Goal: Task Accomplishment & Management: Use online tool/utility

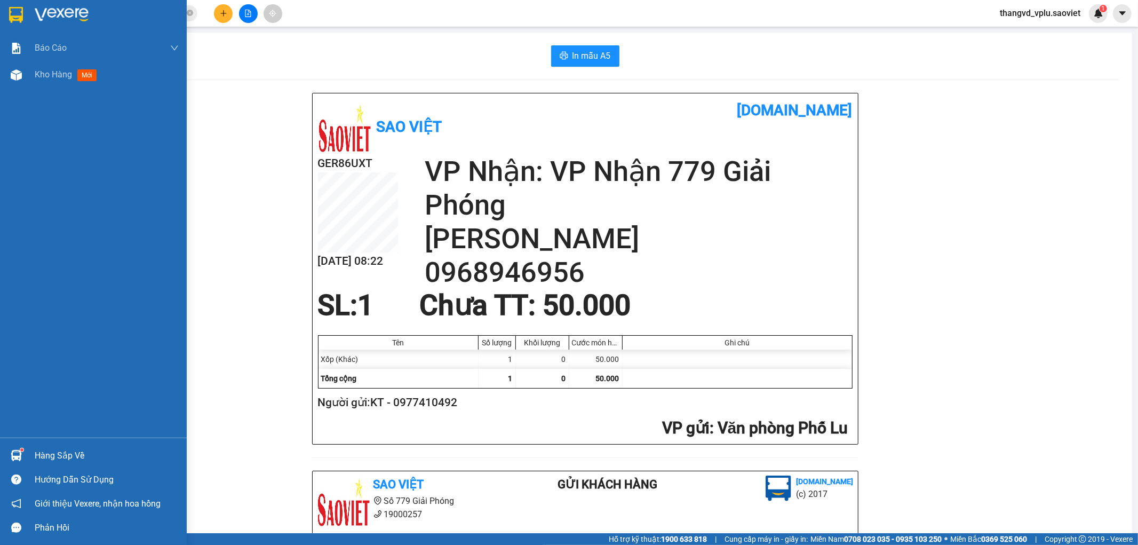
drag, startPoint x: 61, startPoint y: 75, endPoint x: 157, endPoint y: 25, distance: 108.4
click at [62, 75] on span "Kho hàng" at bounding box center [53, 74] width 37 height 10
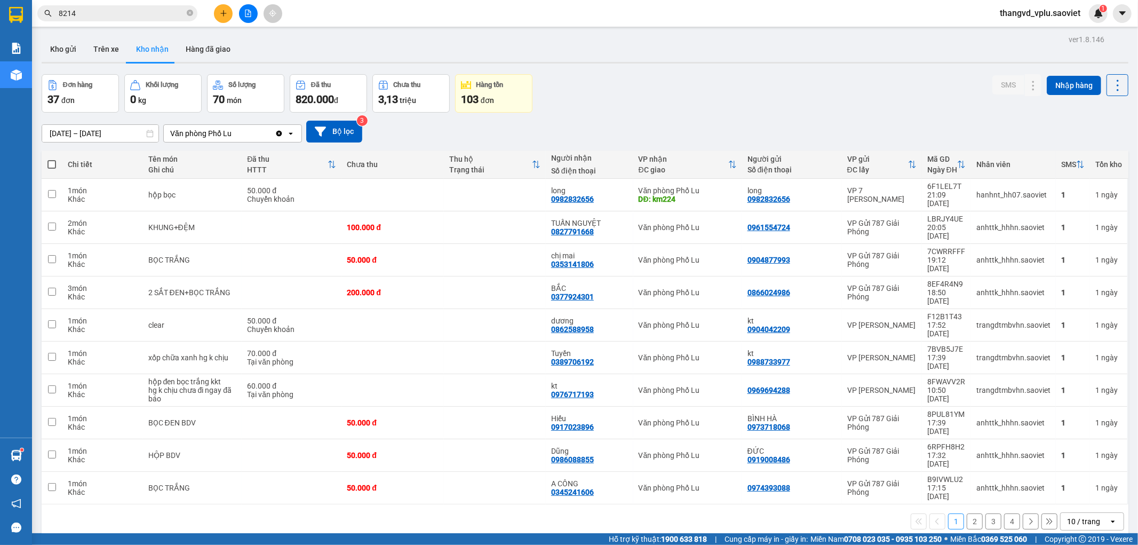
click at [75, 98] on span "đơn" at bounding box center [67, 100] width 13 height 9
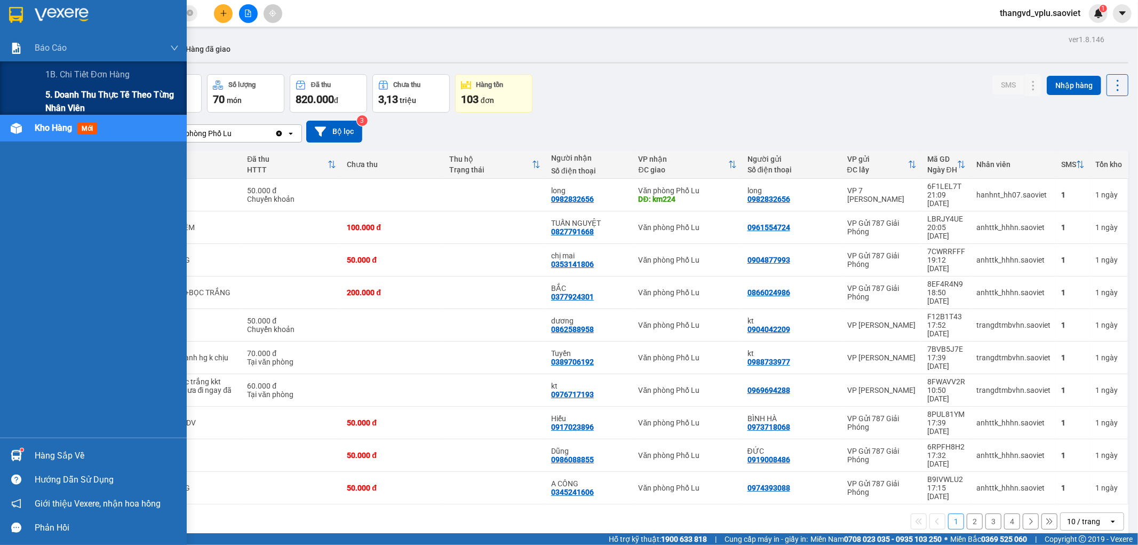
click at [84, 94] on span "5. Doanh thu thực tế theo từng nhân viên" at bounding box center [111, 101] width 133 height 27
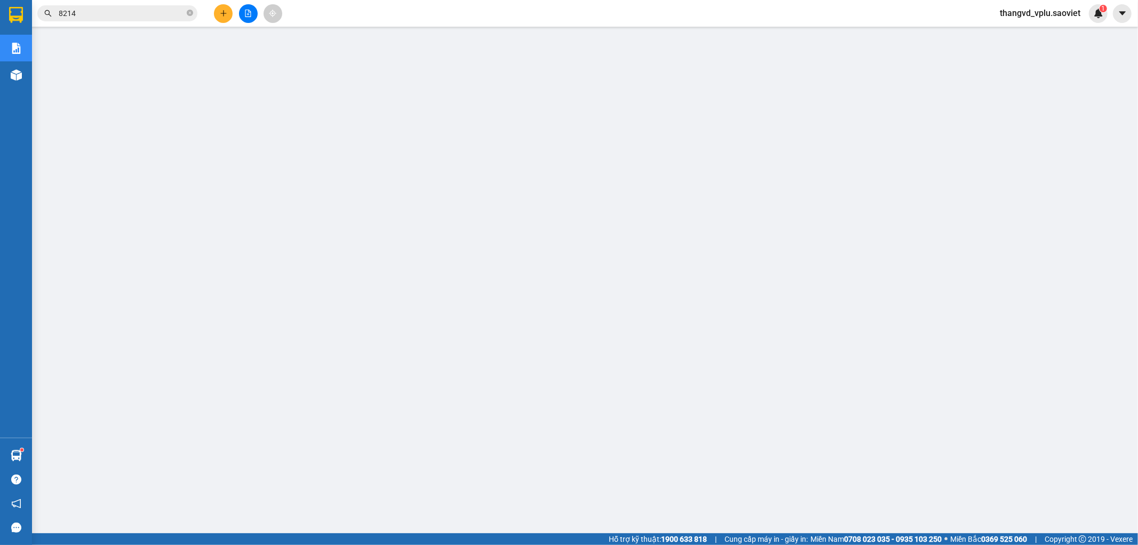
click at [1044, 12] on span "thangvd_vplu.saoviet" at bounding box center [1040, 12] width 98 height 13
click at [1028, 35] on span "Đăng xuất" at bounding box center [1044, 33] width 75 height 12
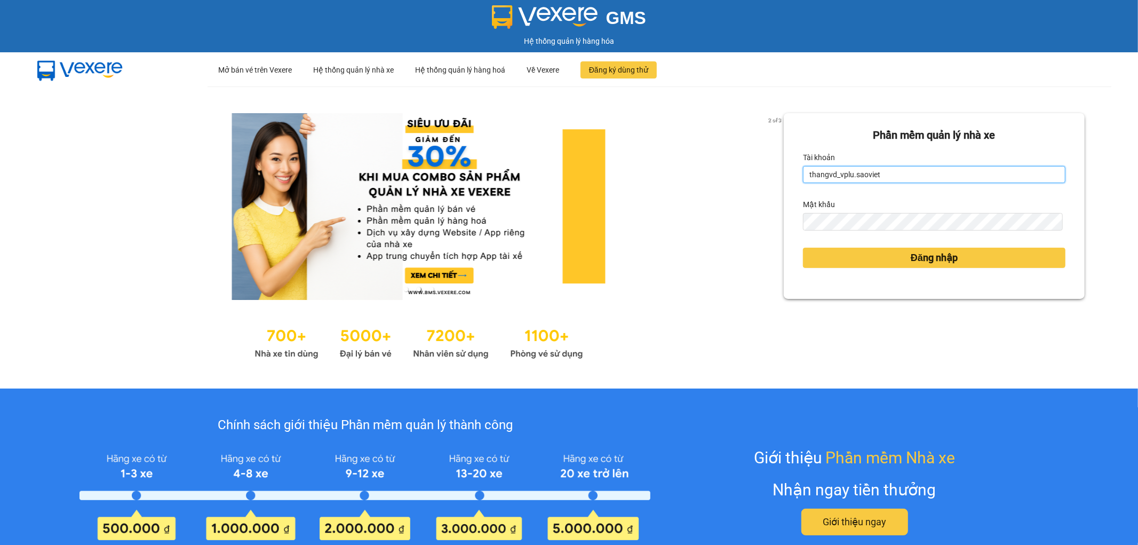
click at [954, 173] on input "thangvd_vplu.saoviet" at bounding box center [934, 174] width 263 height 17
type input "nhungltn_bvlu.saoviet"
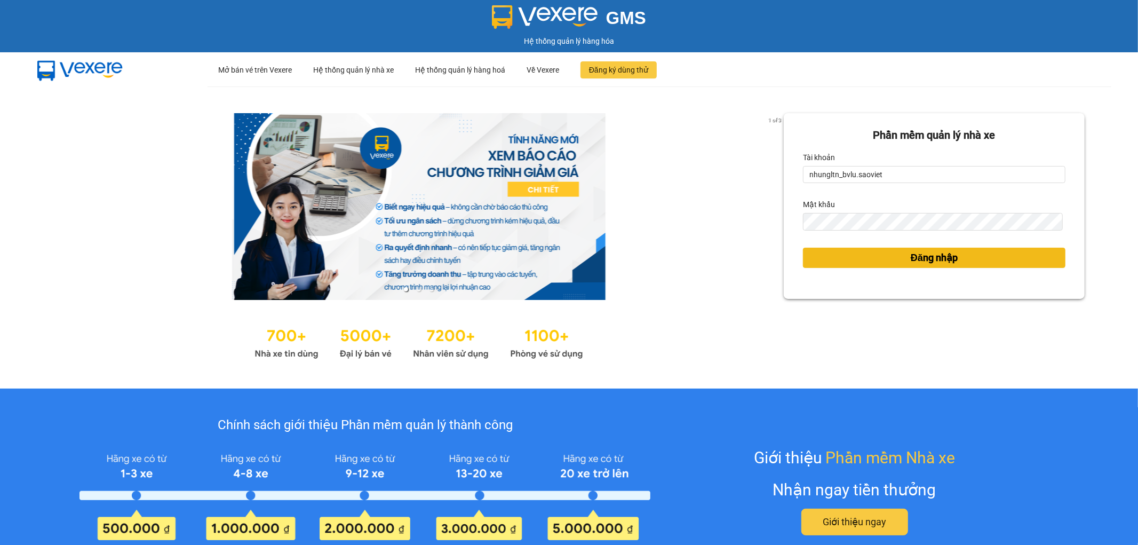
click at [835, 257] on button "Đăng nhập" at bounding box center [934, 258] width 263 height 20
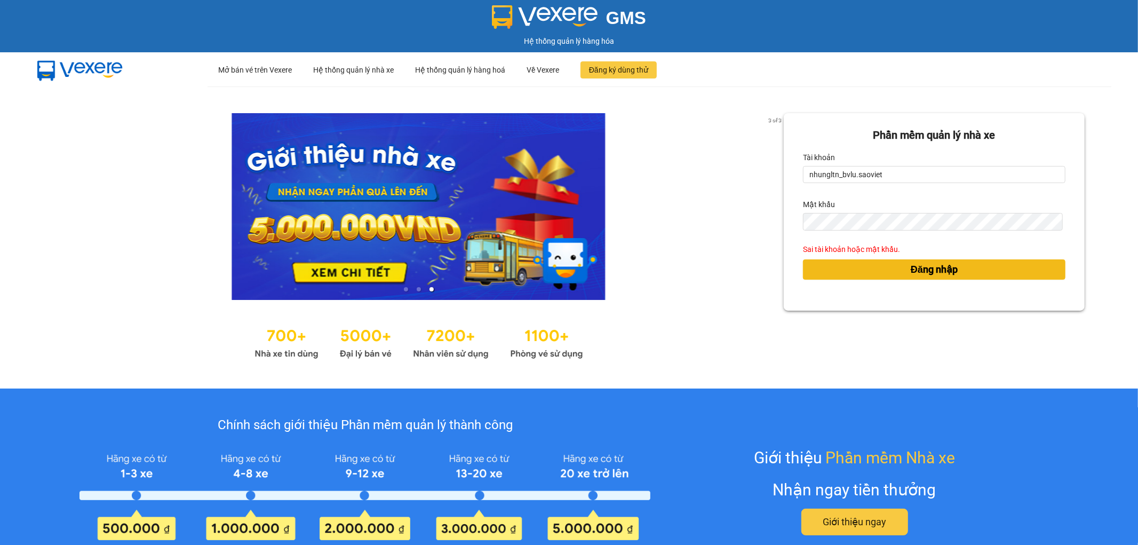
click at [806, 265] on button "Đăng nhập" at bounding box center [934, 269] width 263 height 20
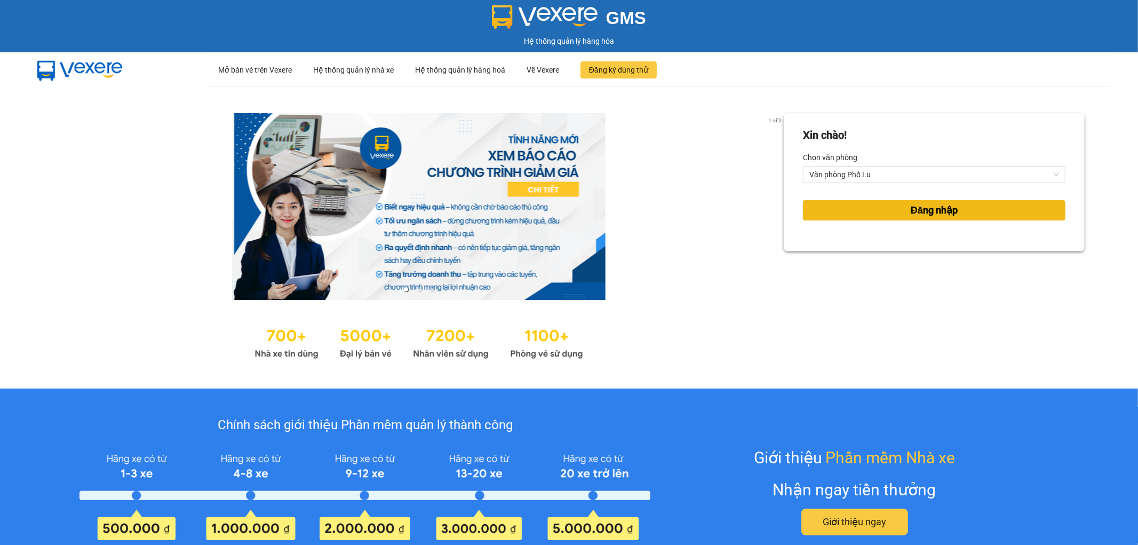
click at [935, 209] on span "Đăng nhập" at bounding box center [934, 210] width 47 height 15
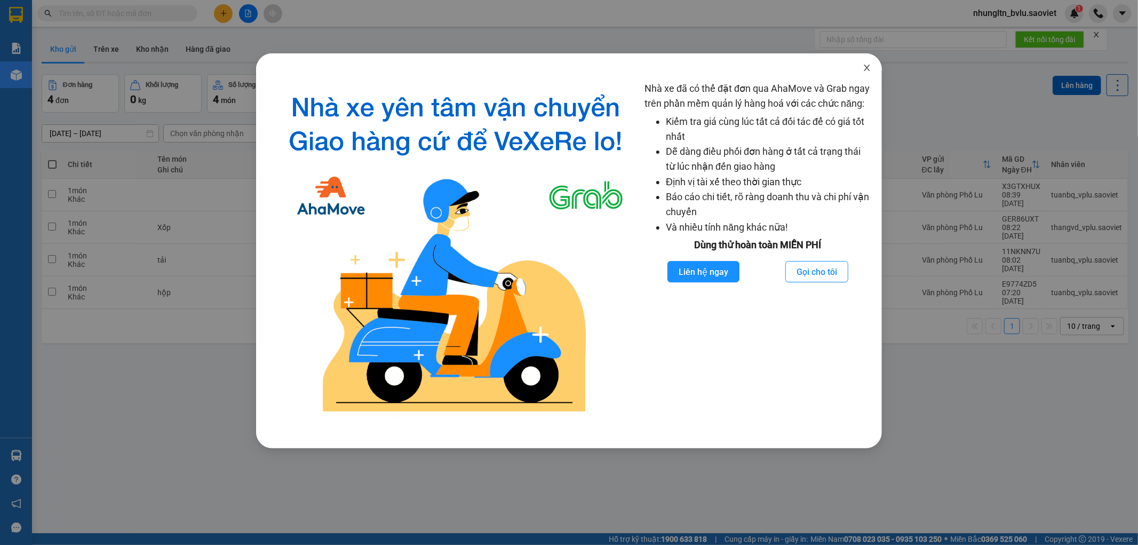
click at [868, 66] on icon "close" at bounding box center [867, 68] width 9 height 9
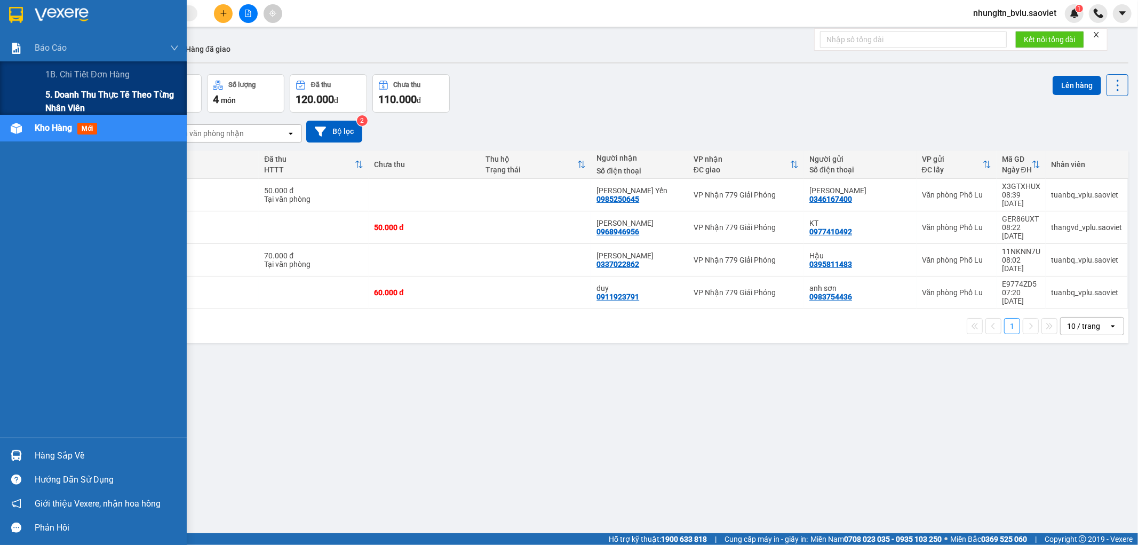
click at [66, 89] on span "5. Doanh thu thực tế theo từng nhân viên" at bounding box center [111, 101] width 133 height 27
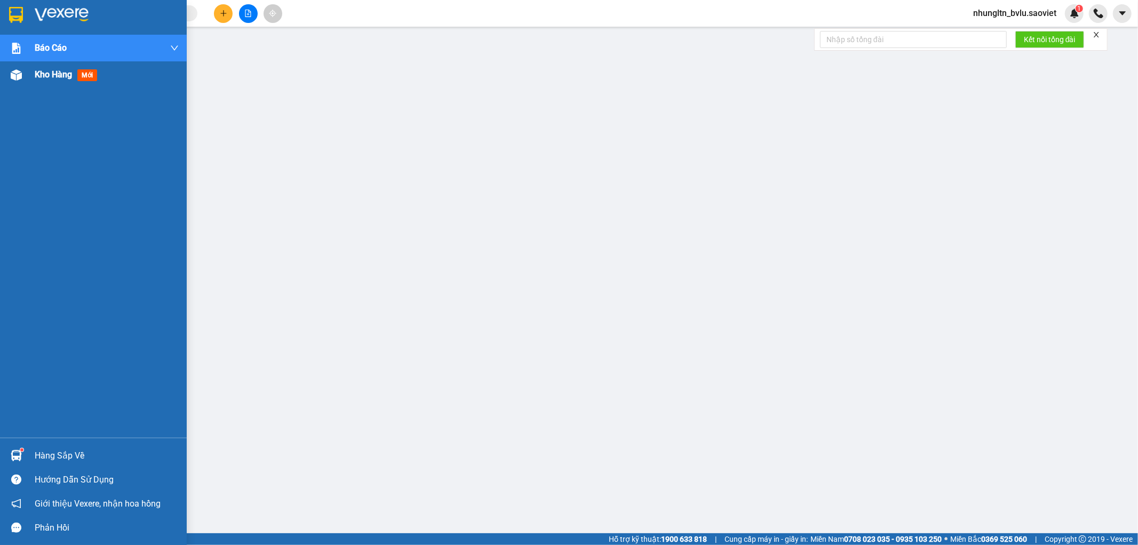
click at [50, 73] on span "Kho hàng" at bounding box center [53, 74] width 37 height 10
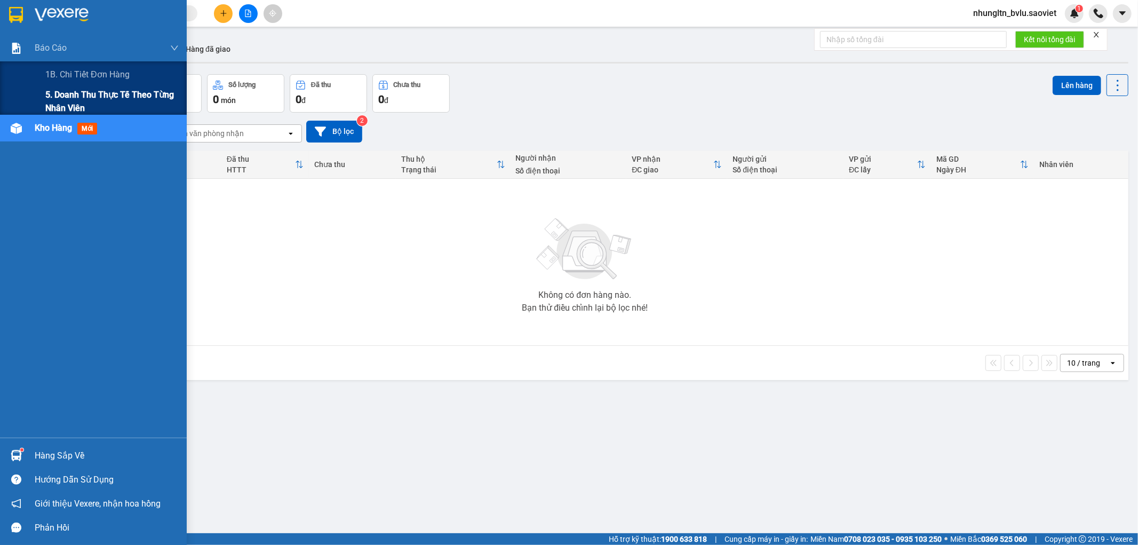
drag, startPoint x: 59, startPoint y: 96, endPoint x: 81, endPoint y: 97, distance: 21.9
click at [59, 97] on span "5. Doanh thu thực tế theo từng nhân viên" at bounding box center [111, 101] width 133 height 27
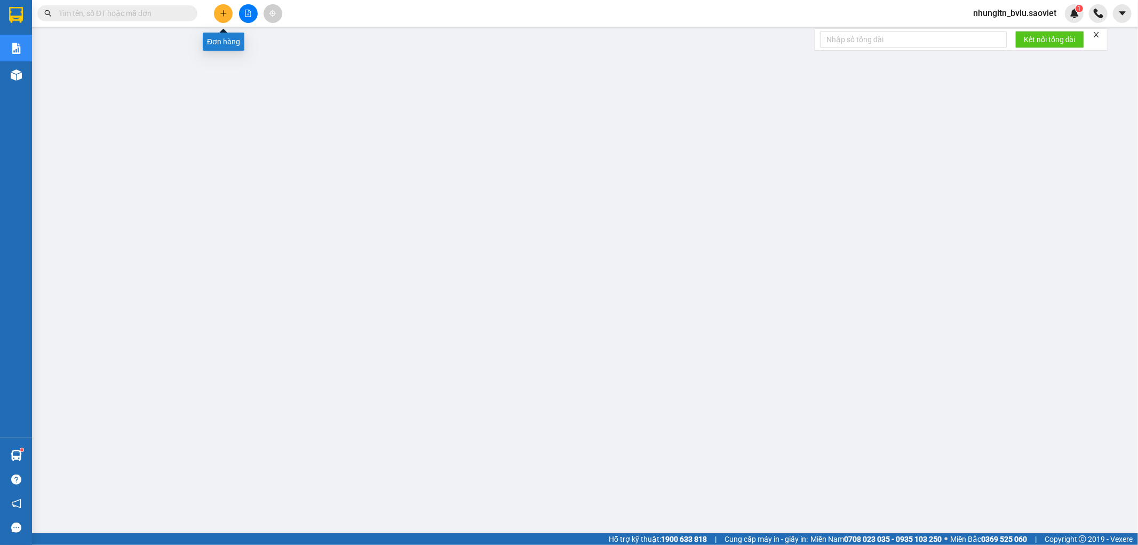
click at [220, 13] on icon "plus" at bounding box center [223, 13] width 7 height 7
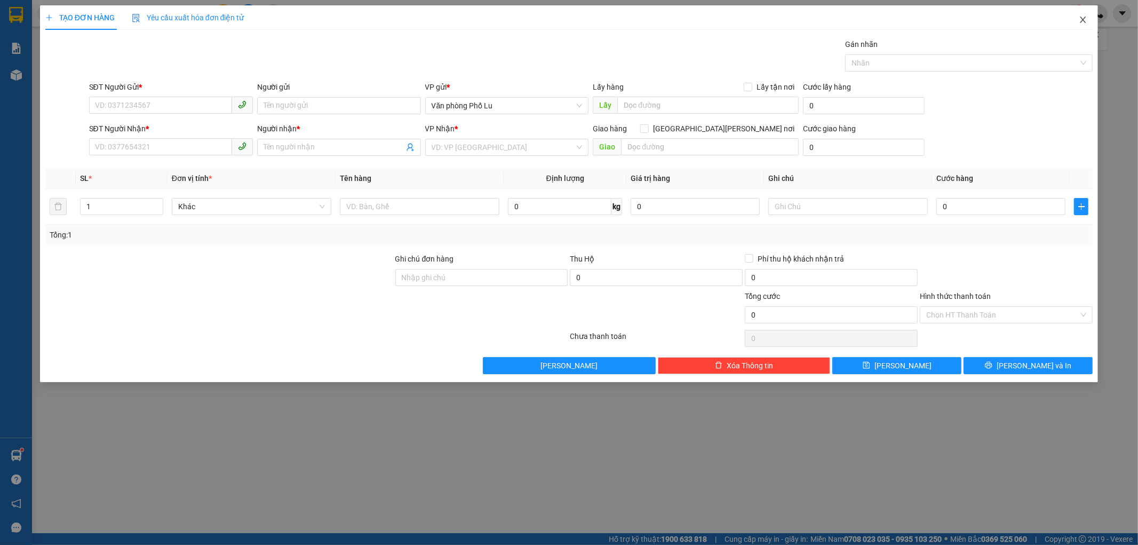
click at [1081, 20] on icon "close" at bounding box center [1083, 19] width 9 height 9
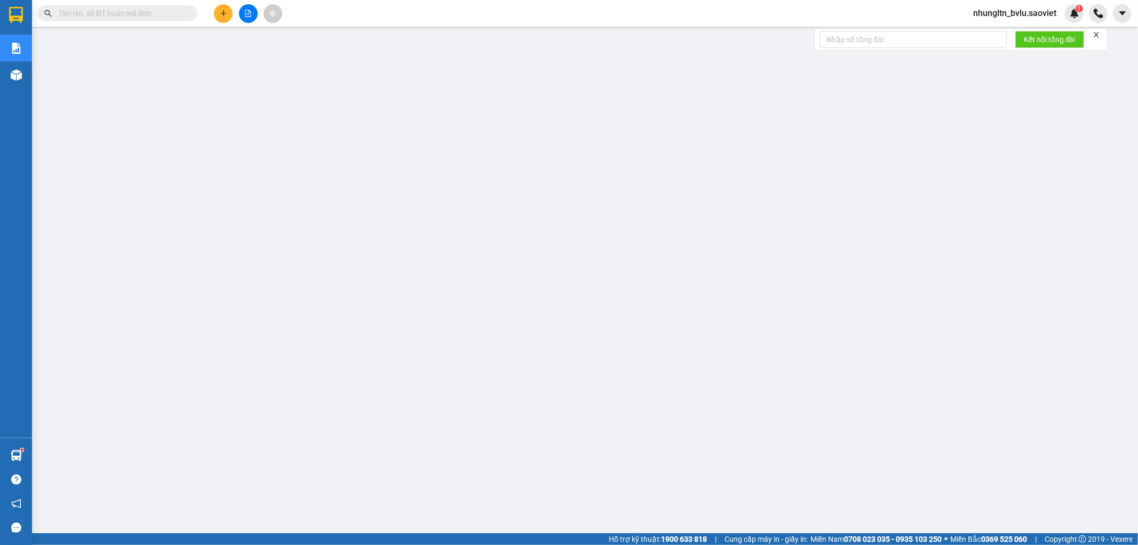
click at [253, 13] on button at bounding box center [248, 13] width 19 height 19
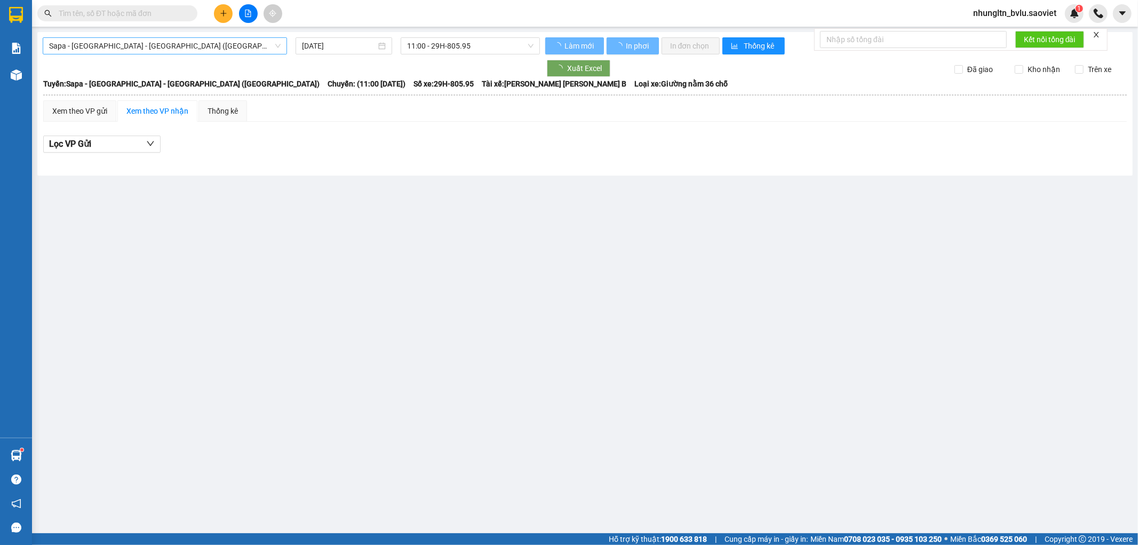
click at [164, 48] on span "Sapa - [GEOGRAPHIC_DATA] - [GEOGRAPHIC_DATA] ([GEOGRAPHIC_DATA])" at bounding box center [165, 46] width 232 height 16
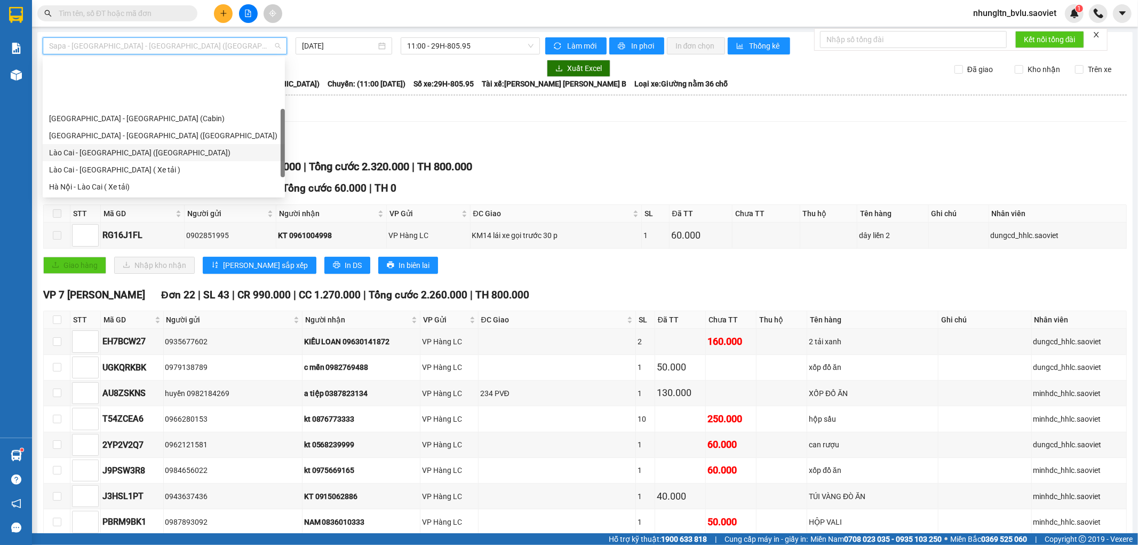
scroll to position [85, 0]
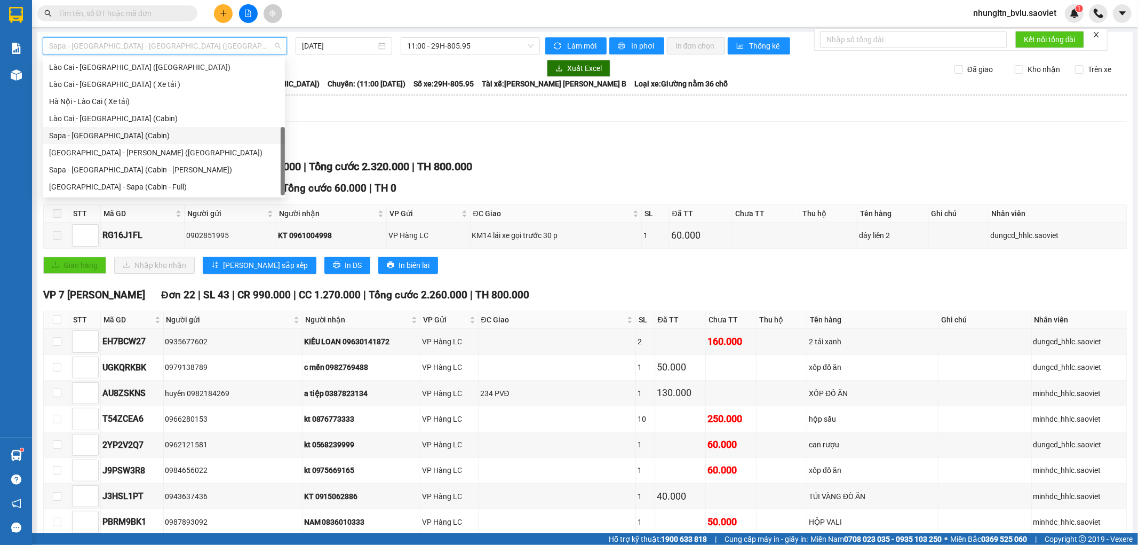
click at [142, 132] on div "Sapa - [GEOGRAPHIC_DATA] (Cabin)" at bounding box center [163, 136] width 229 height 12
type input "[DATE]"
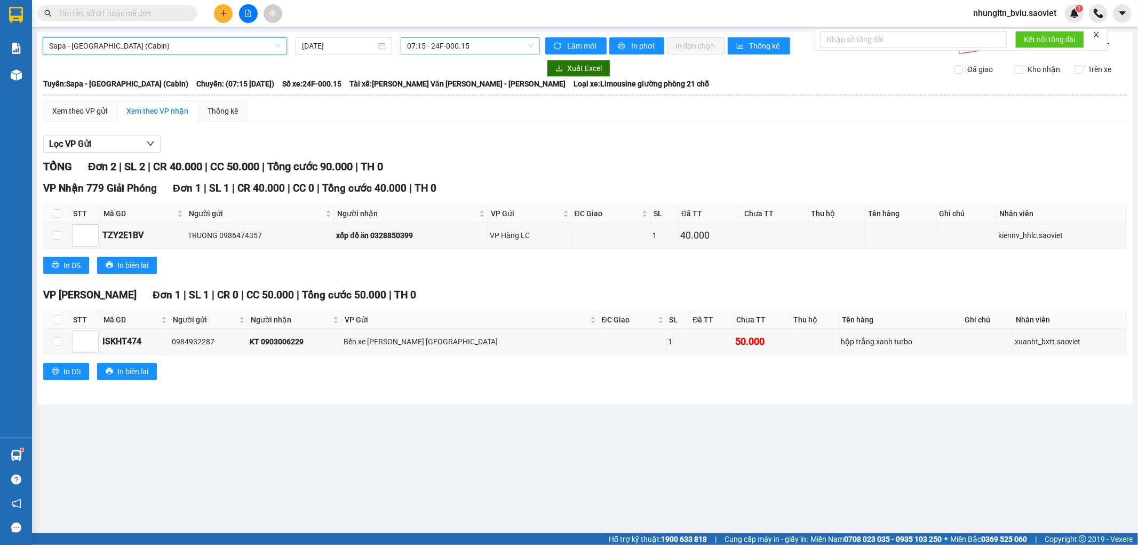
click at [481, 51] on span "07:15 - 24F-000.15" at bounding box center [470, 46] width 126 height 16
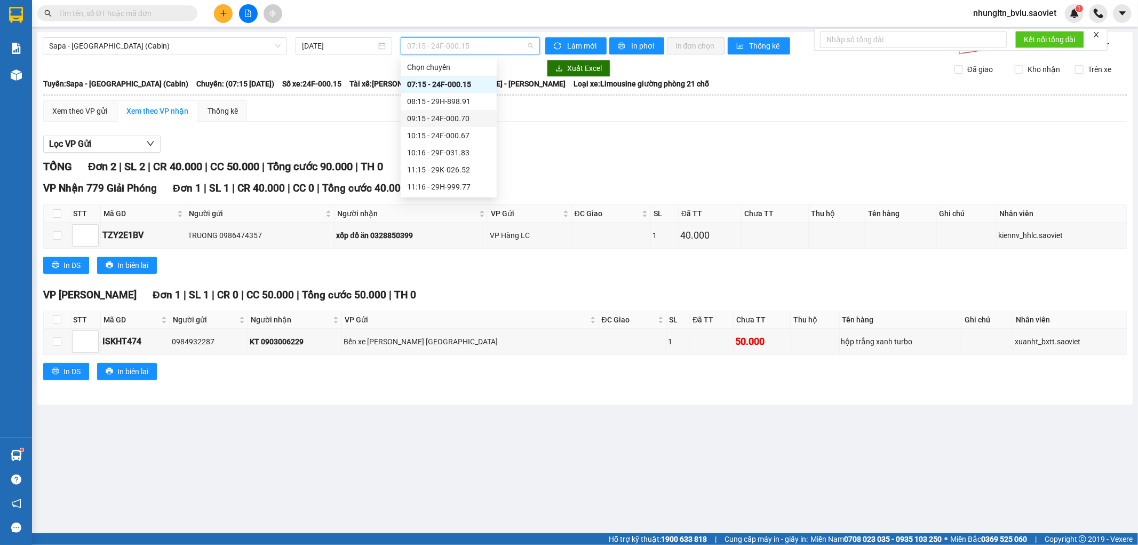
click at [463, 118] on div "09:15 - 24F-000.70" at bounding box center [448, 119] width 83 height 12
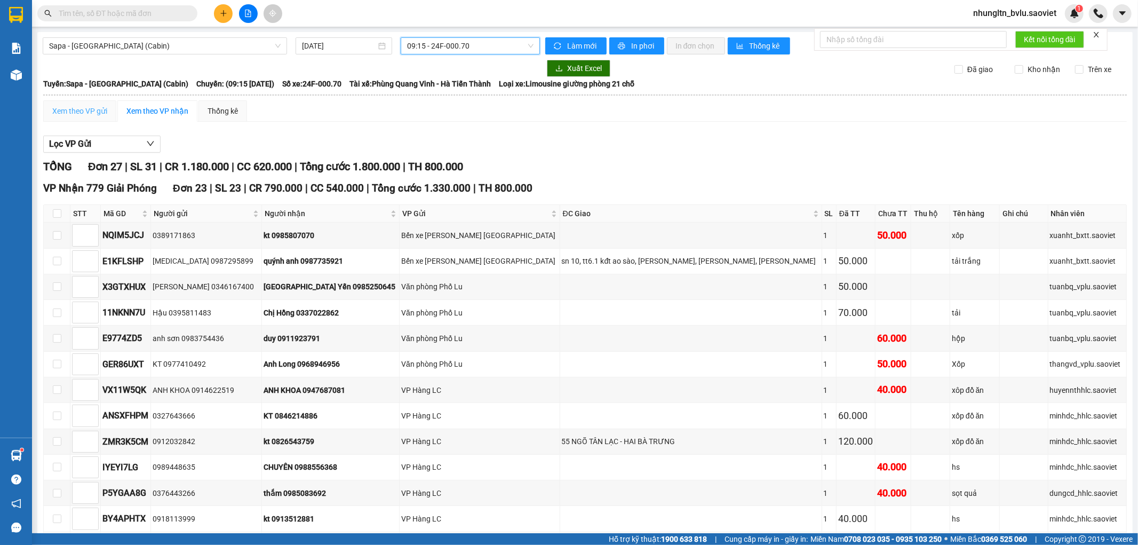
click at [93, 110] on div "Xem theo VP gửi" at bounding box center [79, 110] width 73 height 21
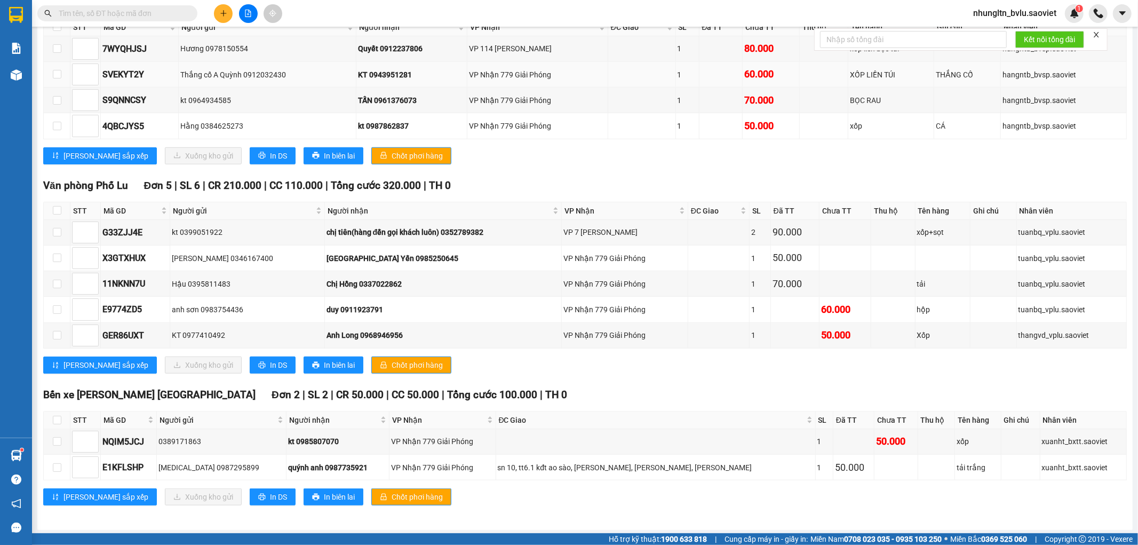
scroll to position [695, 0]
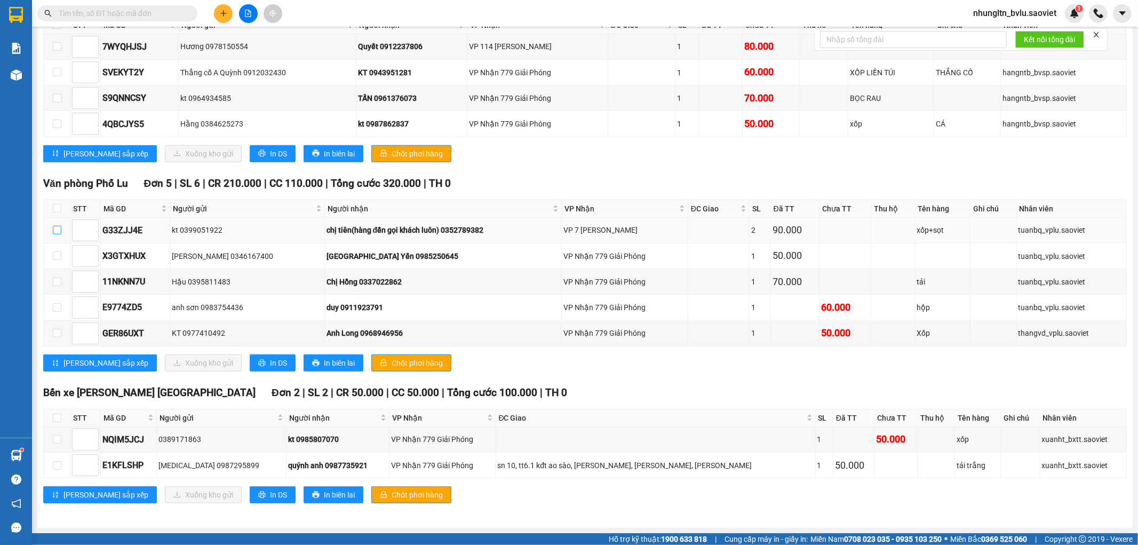
click at [58, 232] on input "checkbox" at bounding box center [57, 230] width 9 height 9
checkbox input "true"
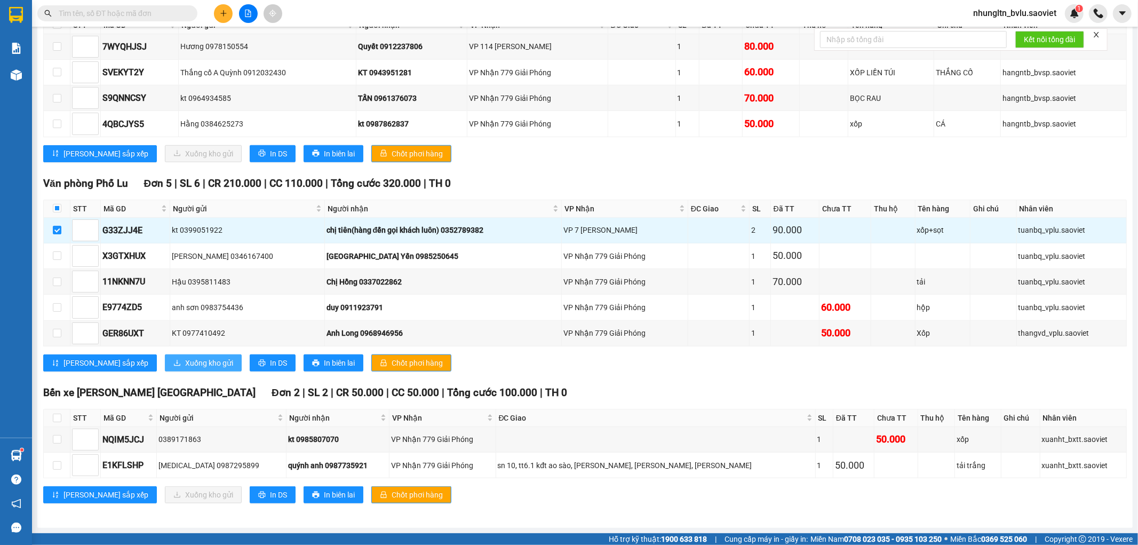
click at [185, 364] on span "Xuống kho gửi" at bounding box center [209, 363] width 48 height 12
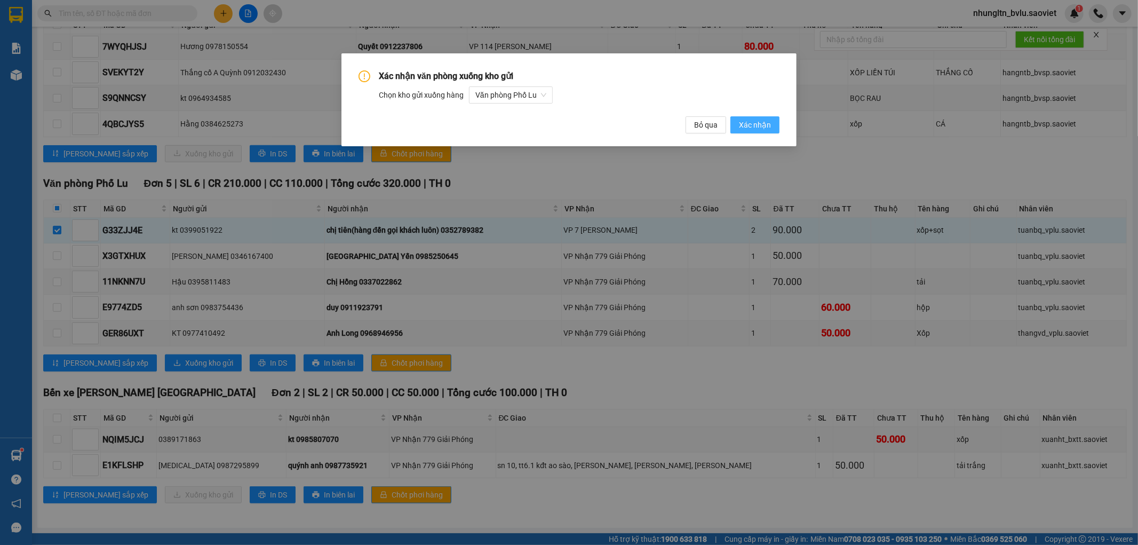
click at [758, 124] on span "Xác nhận" at bounding box center [755, 125] width 32 height 12
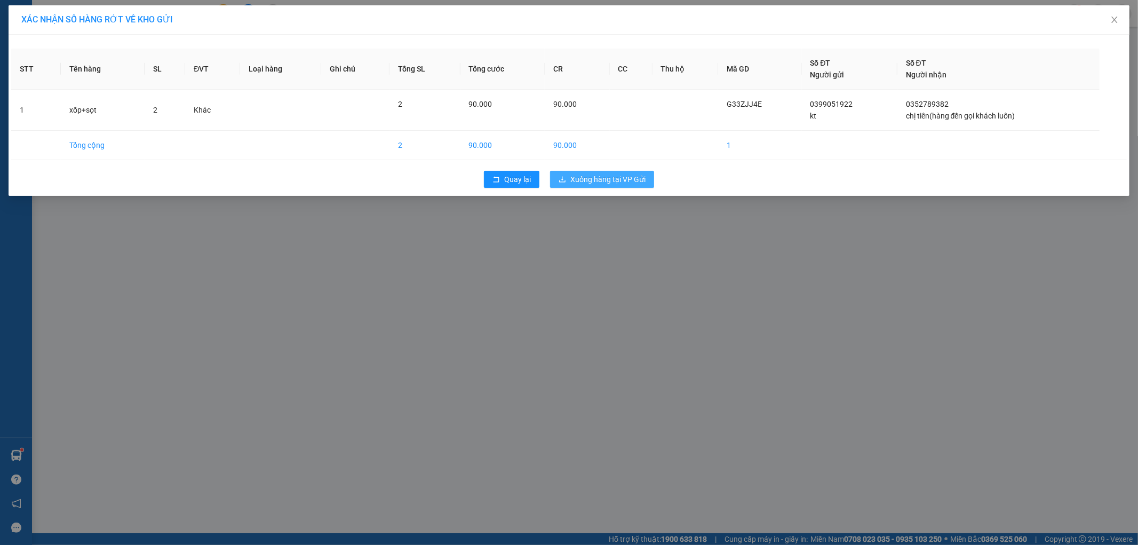
click at [622, 176] on span "Xuống hàng tại VP Gửi" at bounding box center [607, 179] width 75 height 12
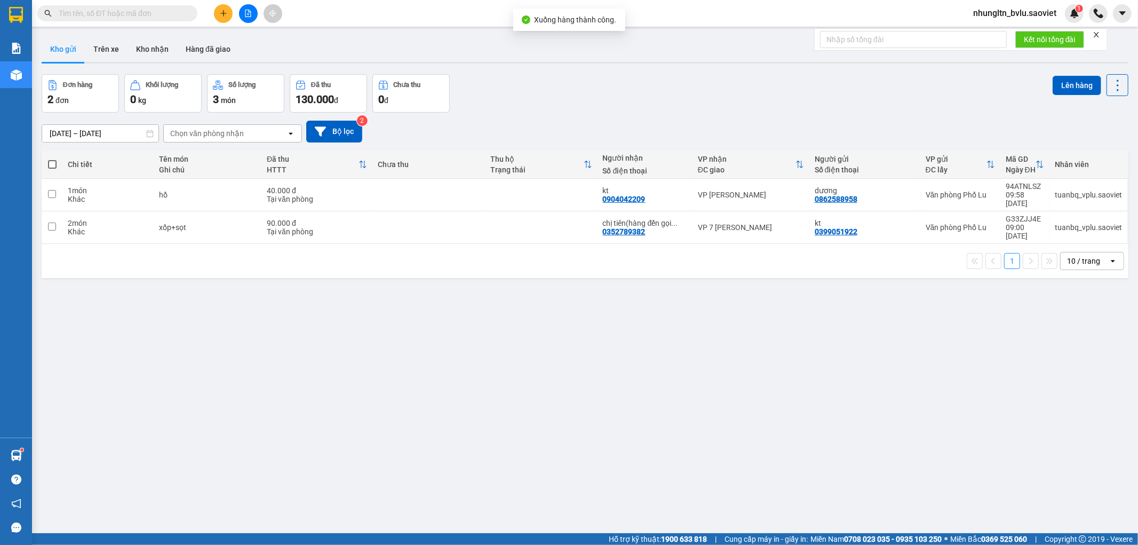
click at [252, 19] on button at bounding box center [248, 13] width 19 height 19
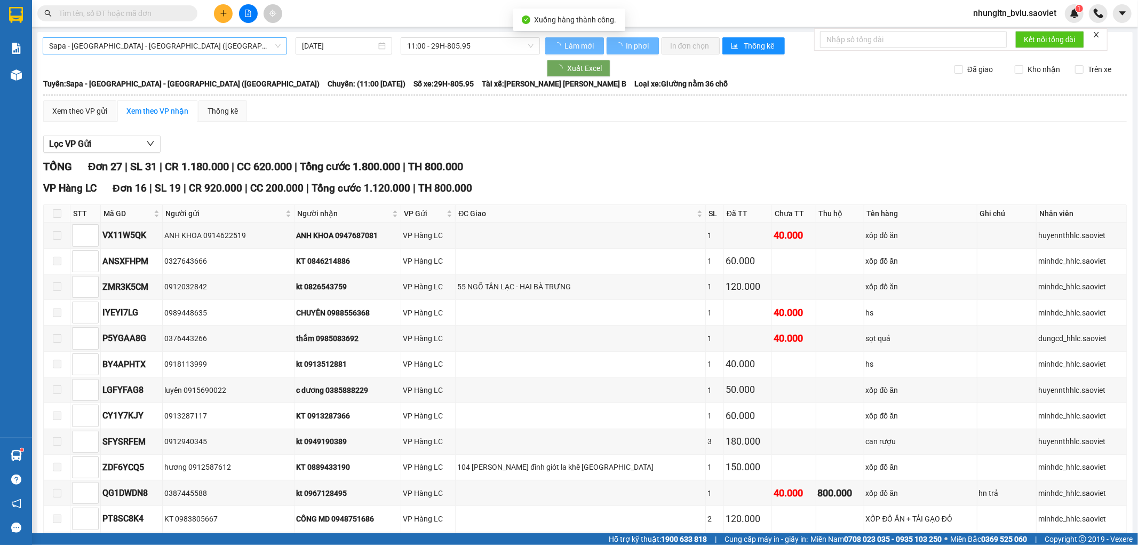
click at [227, 51] on span "Sapa - [GEOGRAPHIC_DATA] - [GEOGRAPHIC_DATA] ([GEOGRAPHIC_DATA])" at bounding box center [165, 46] width 232 height 16
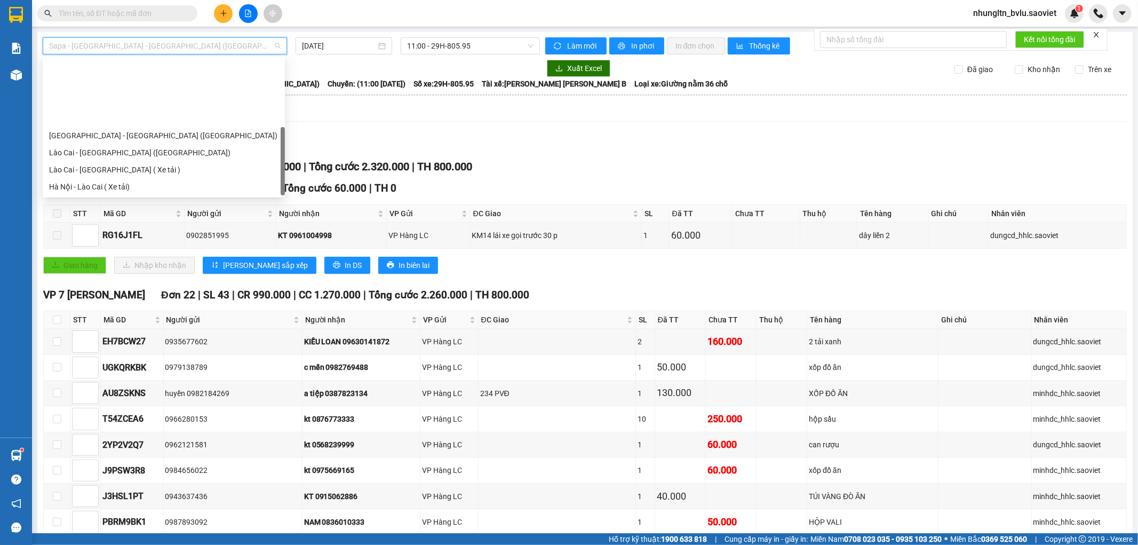
scroll to position [85, 0]
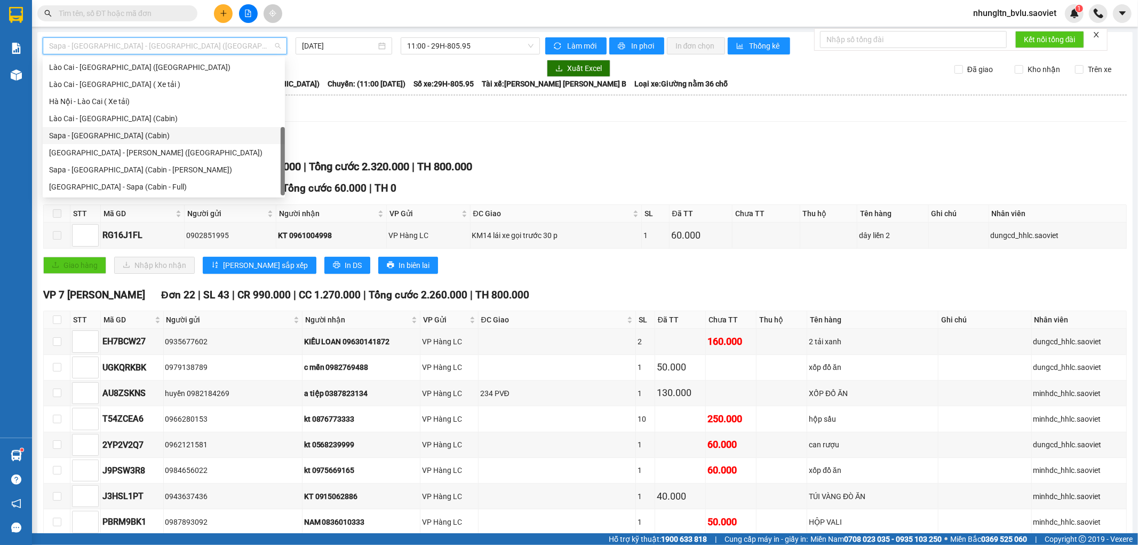
click at [168, 131] on div "Sapa - [GEOGRAPHIC_DATA] (Cabin)" at bounding box center [163, 136] width 229 height 12
type input "[DATE]"
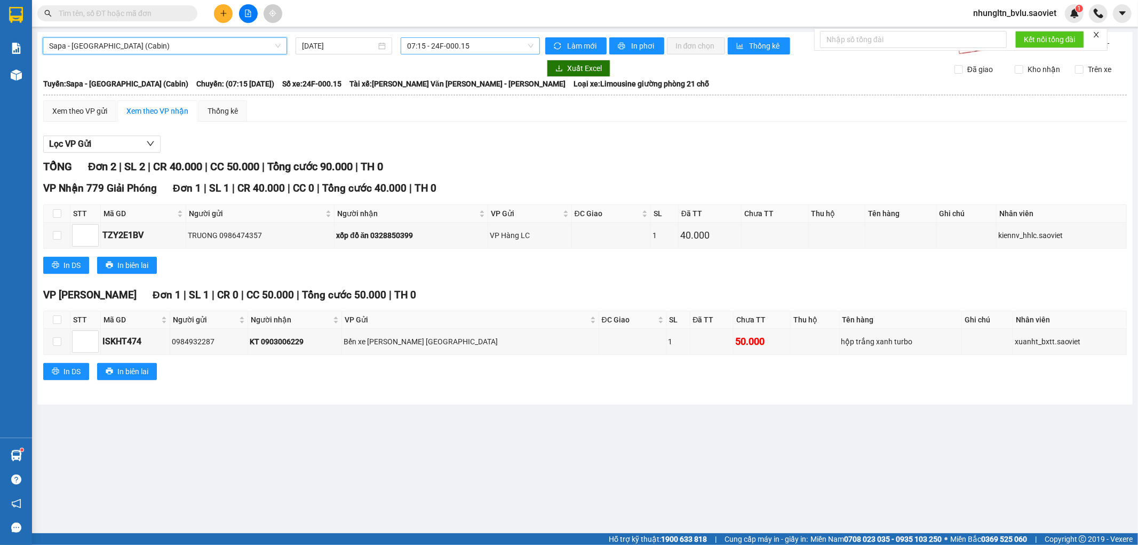
click at [481, 43] on span "07:15 - 24F-000.15" at bounding box center [470, 46] width 126 height 16
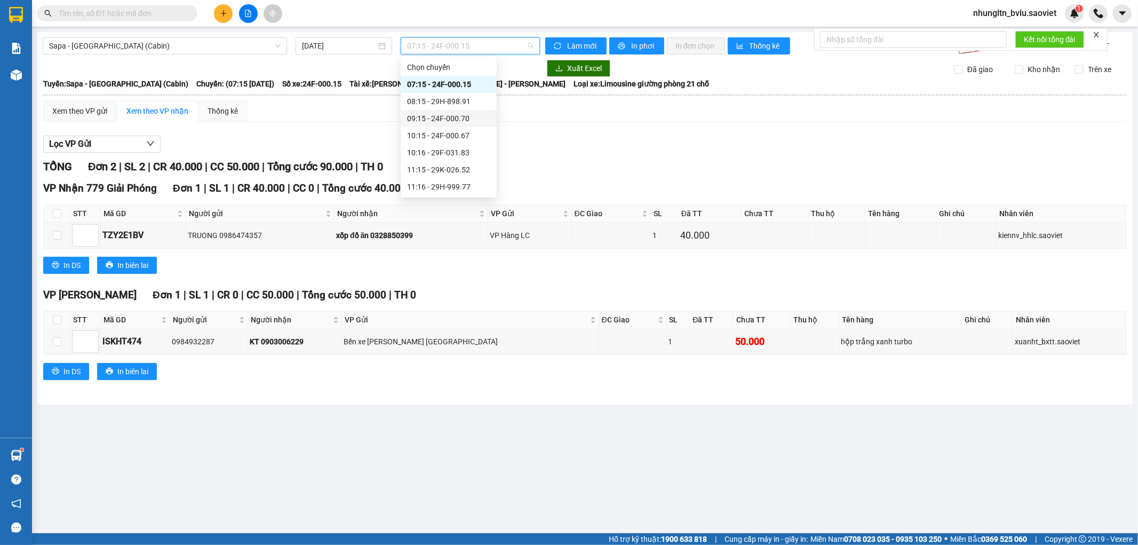
click at [470, 115] on div "09:15 - 24F-000.70" at bounding box center [448, 119] width 83 height 12
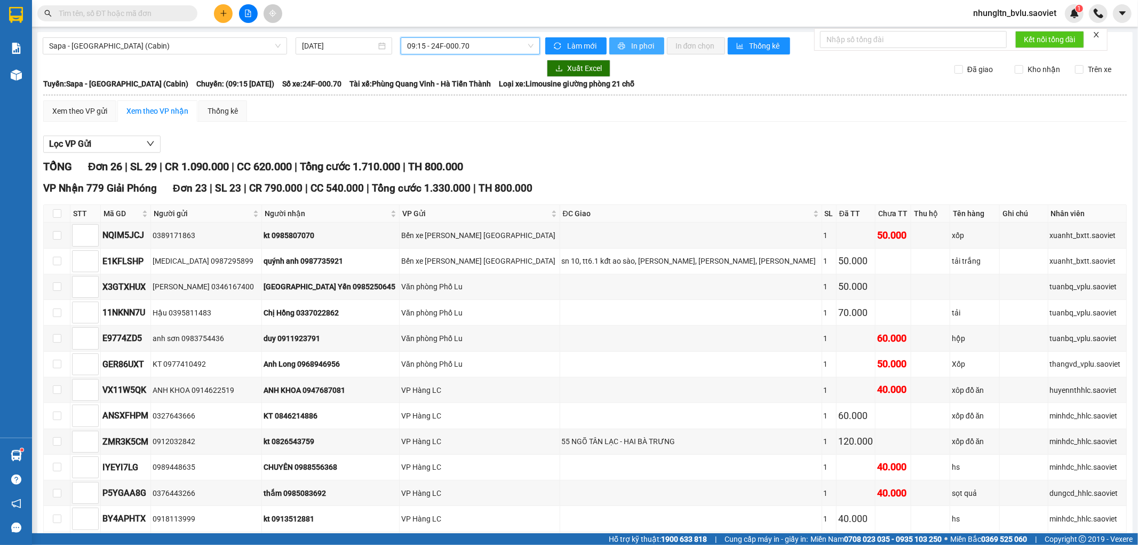
drag, startPoint x: 638, startPoint y: 43, endPoint x: 655, endPoint y: 50, distance: 18.4
click at [638, 43] on span "In phơi" at bounding box center [643, 46] width 25 height 12
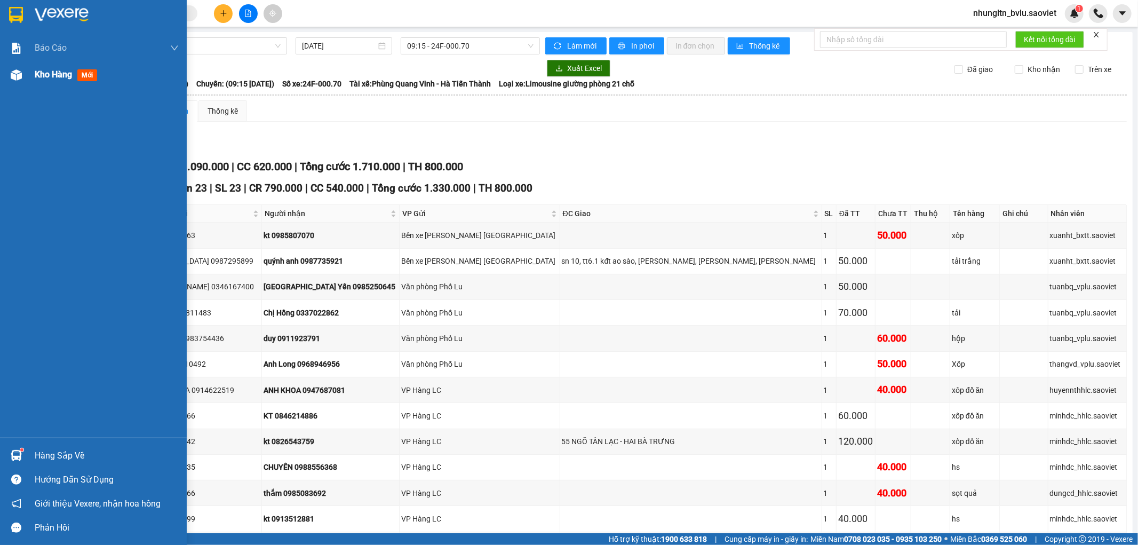
click at [30, 74] on div "Kho hàng mới" at bounding box center [93, 74] width 187 height 27
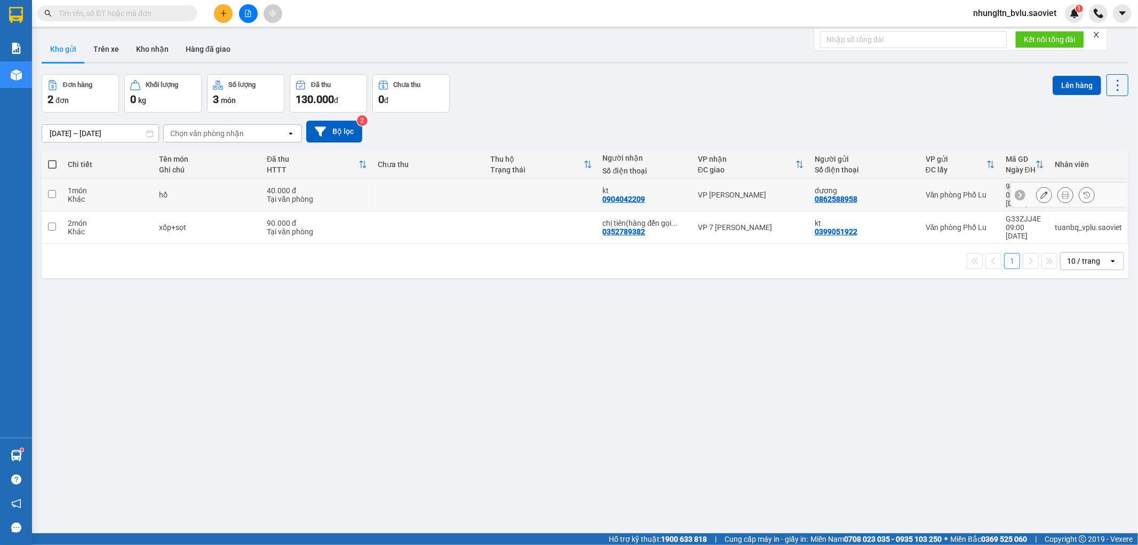
click at [221, 191] on div "hồ" at bounding box center [208, 195] width 98 height 9
checkbox input "true"
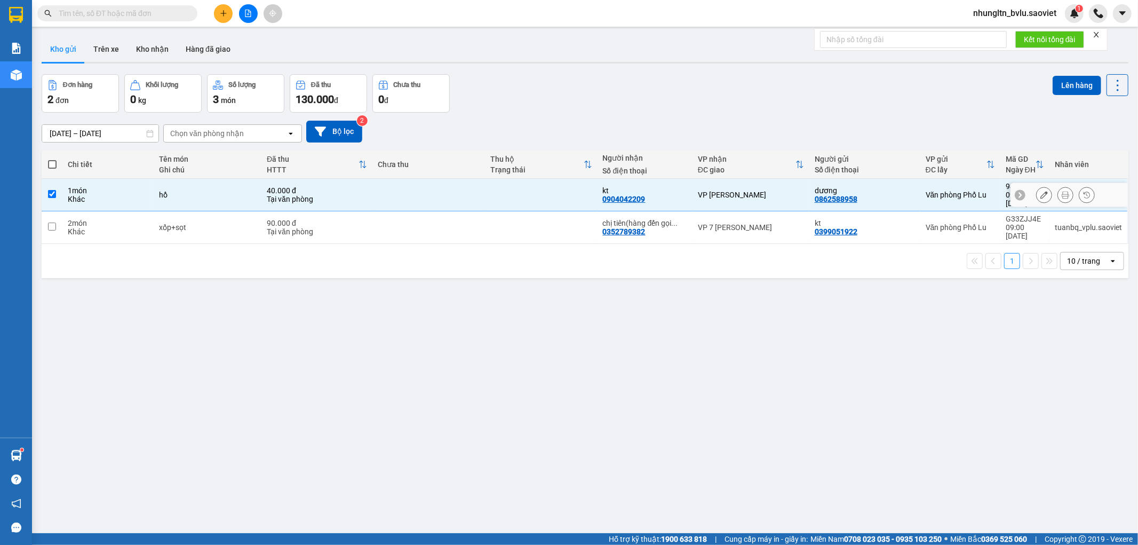
click at [216, 211] on td "xốp+sọt" at bounding box center [208, 227] width 108 height 33
checkbox input "true"
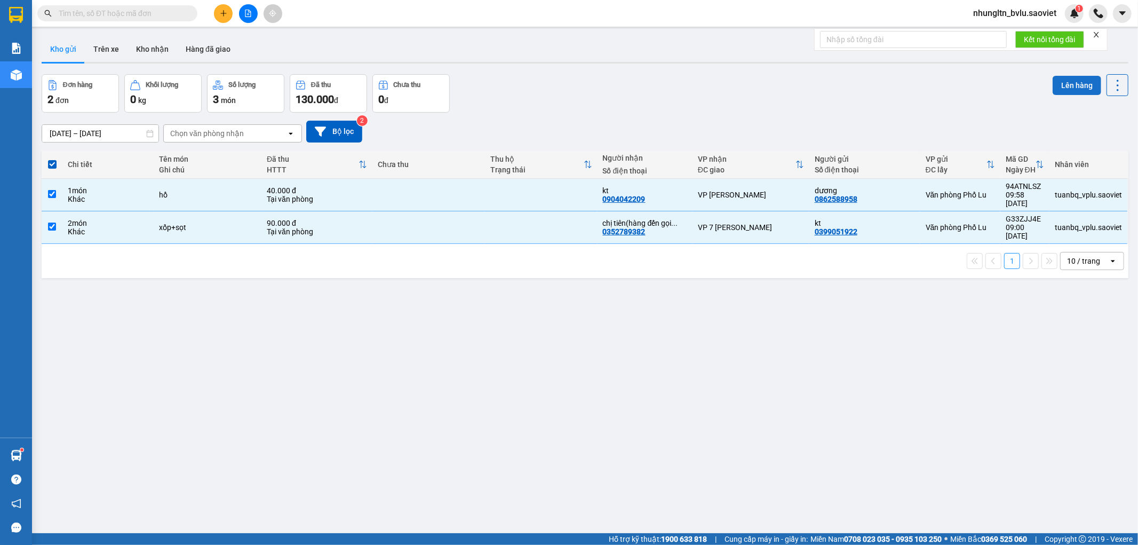
click at [1053, 86] on button "Lên hàng" at bounding box center [1077, 85] width 49 height 19
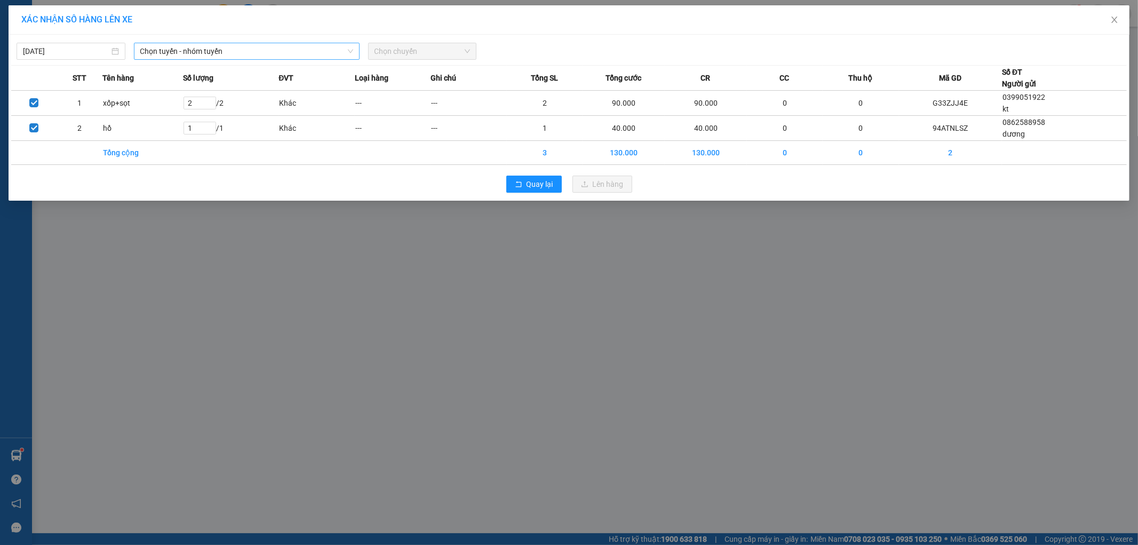
click at [298, 50] on span "Chọn tuyến - nhóm tuyến" at bounding box center [246, 51] width 213 height 16
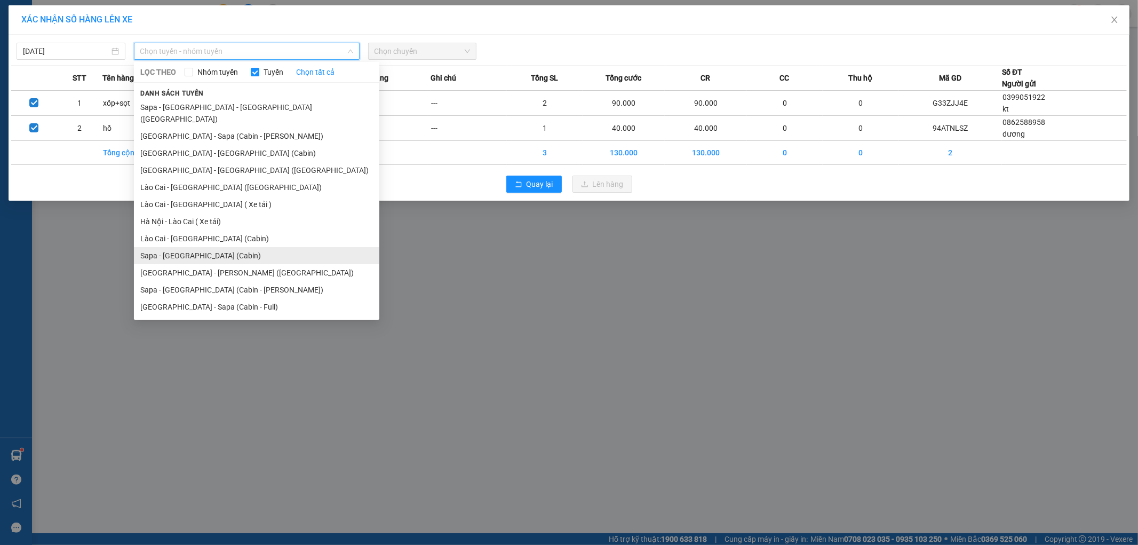
click at [228, 247] on li "Sapa - [GEOGRAPHIC_DATA] (Cabin)" at bounding box center [256, 255] width 245 height 17
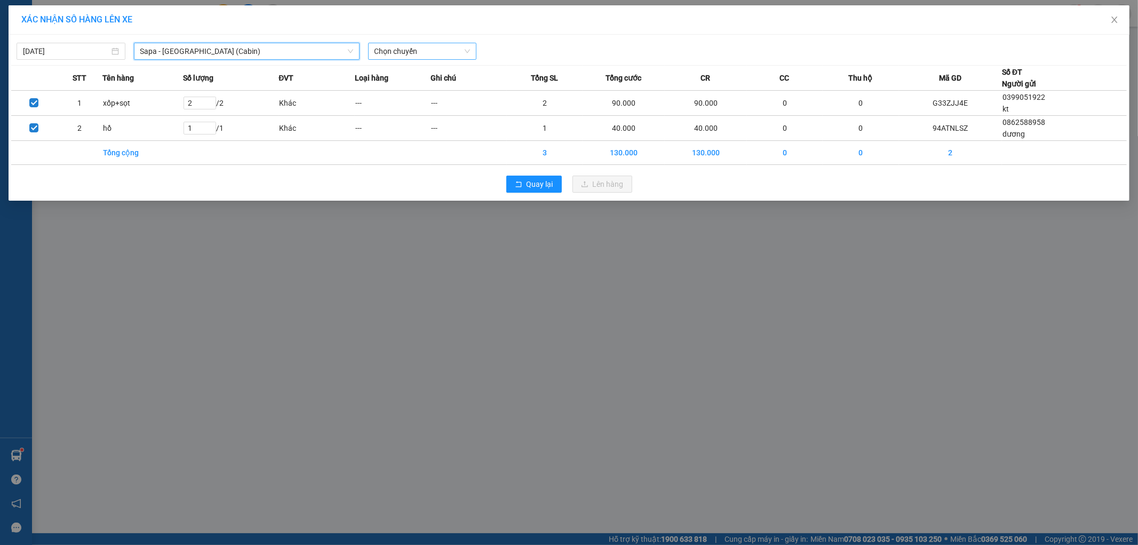
click at [398, 46] on span "Chọn chuyến" at bounding box center [423, 51] width 96 height 16
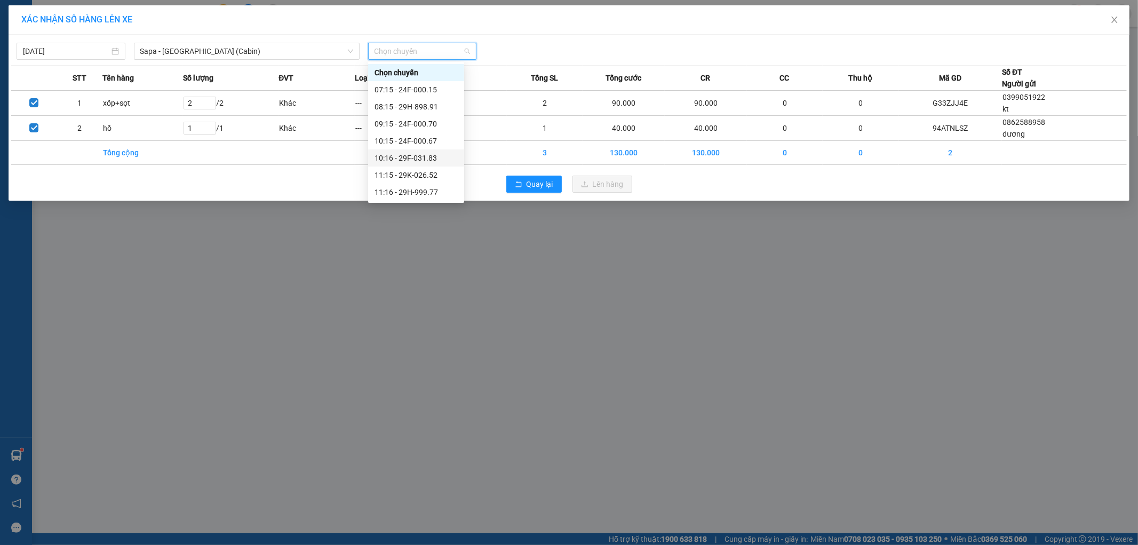
click at [435, 158] on div "10:16 - 29F-031.83" at bounding box center [416, 158] width 83 height 12
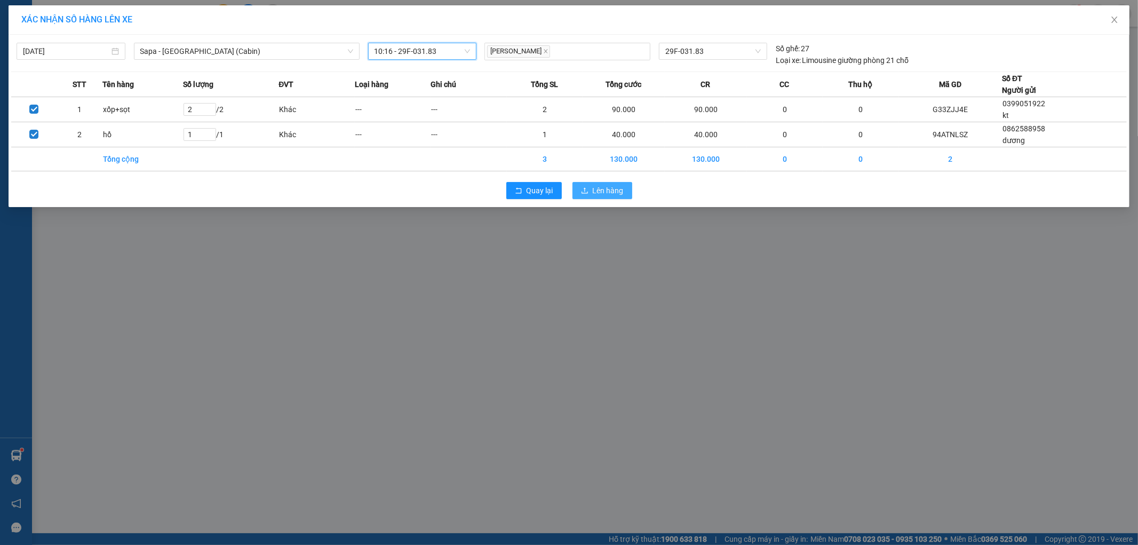
click at [621, 191] on span "Lên hàng" at bounding box center [608, 191] width 31 height 12
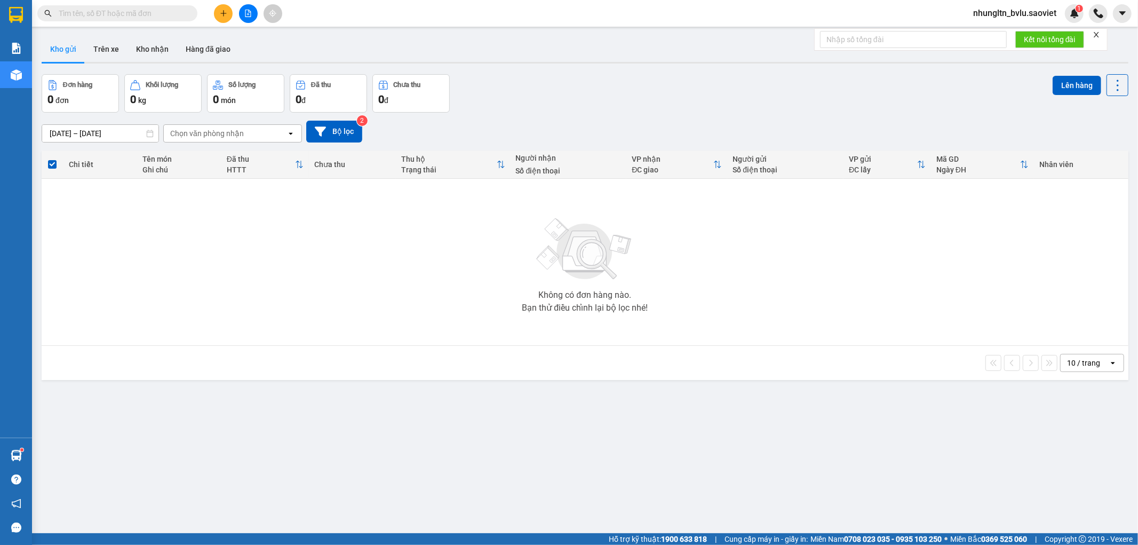
click at [65, 14] on input "text" at bounding box center [122, 13] width 126 height 12
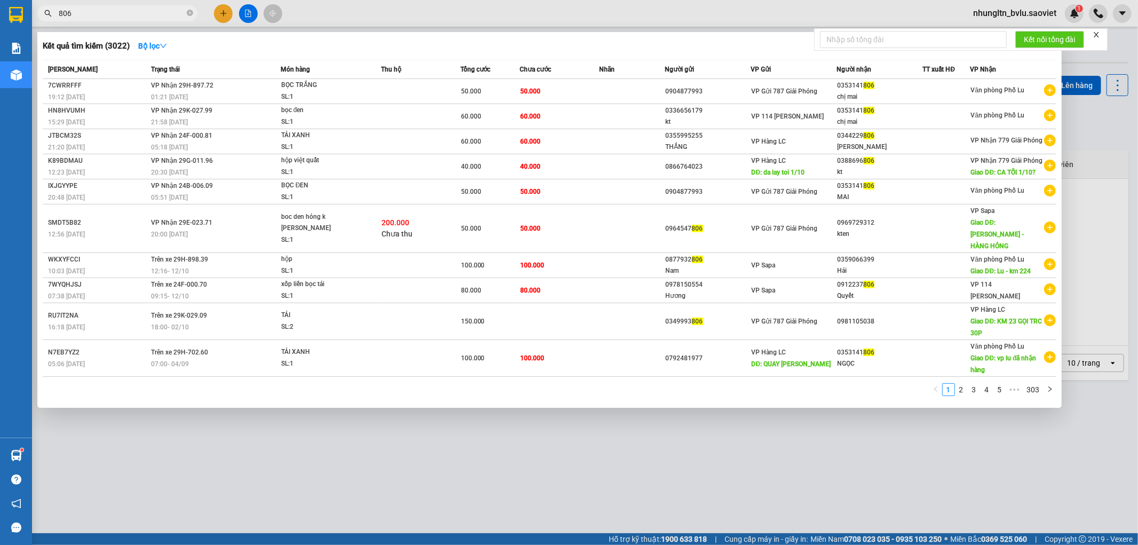
click at [55, 14] on span "806" at bounding box center [117, 13] width 160 height 16
click at [57, 10] on span "806" at bounding box center [117, 13] width 160 height 16
click at [60, 13] on input "806" at bounding box center [122, 13] width 126 height 12
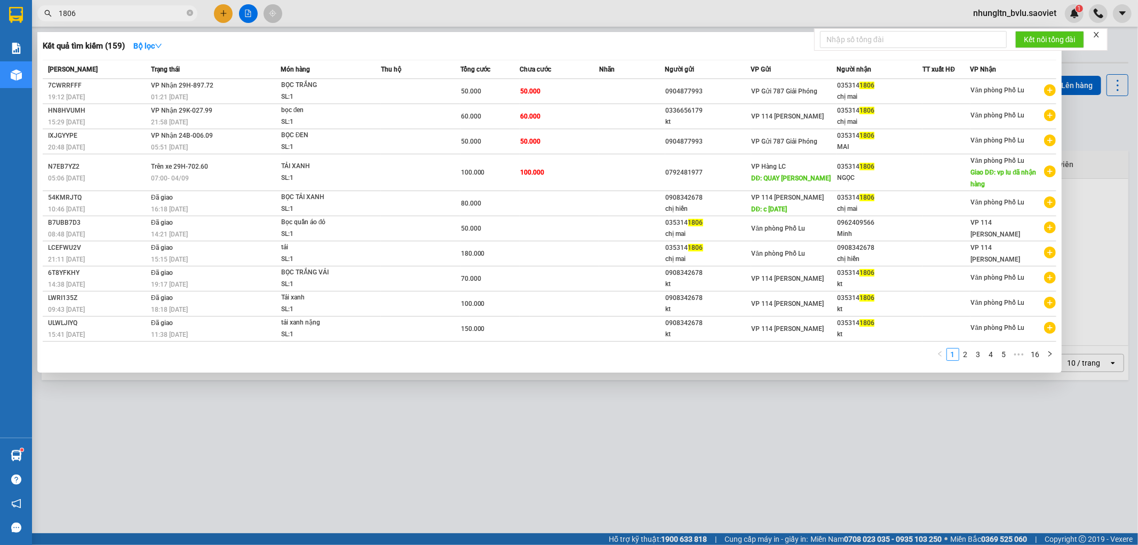
type input "1806"
click at [626, 441] on div at bounding box center [569, 272] width 1138 height 545
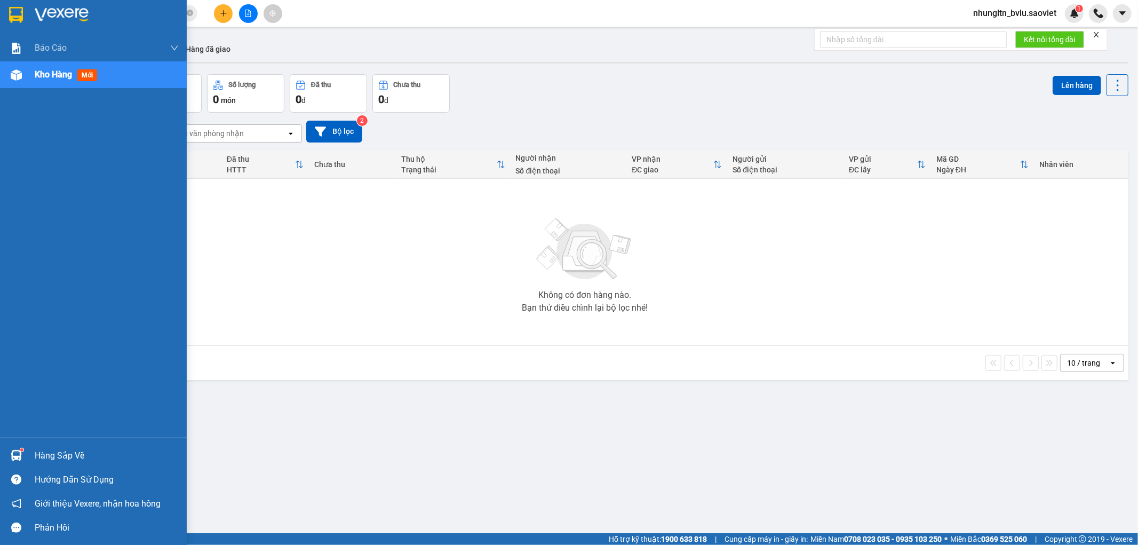
click at [60, 70] on span "Kho hàng" at bounding box center [53, 74] width 37 height 10
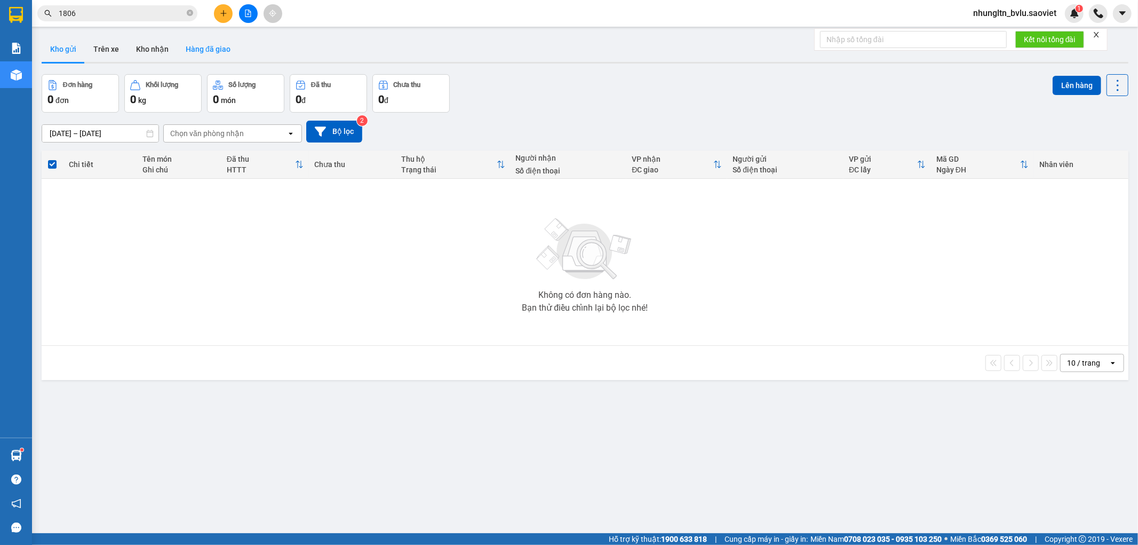
click at [195, 48] on button "Hàng đã giao" at bounding box center [208, 49] width 62 height 26
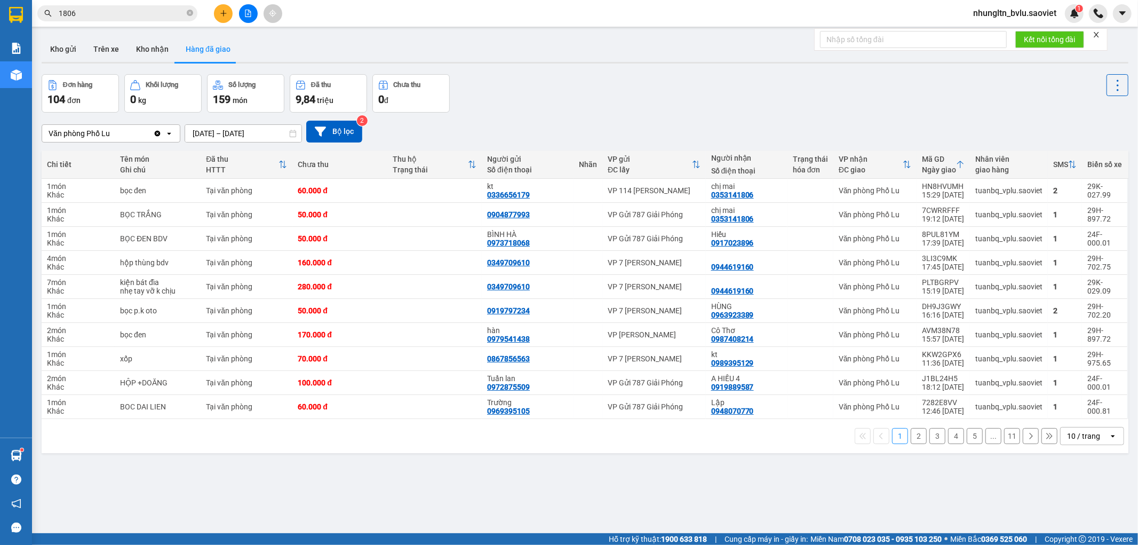
click at [911, 439] on button "2" at bounding box center [919, 436] width 16 height 16
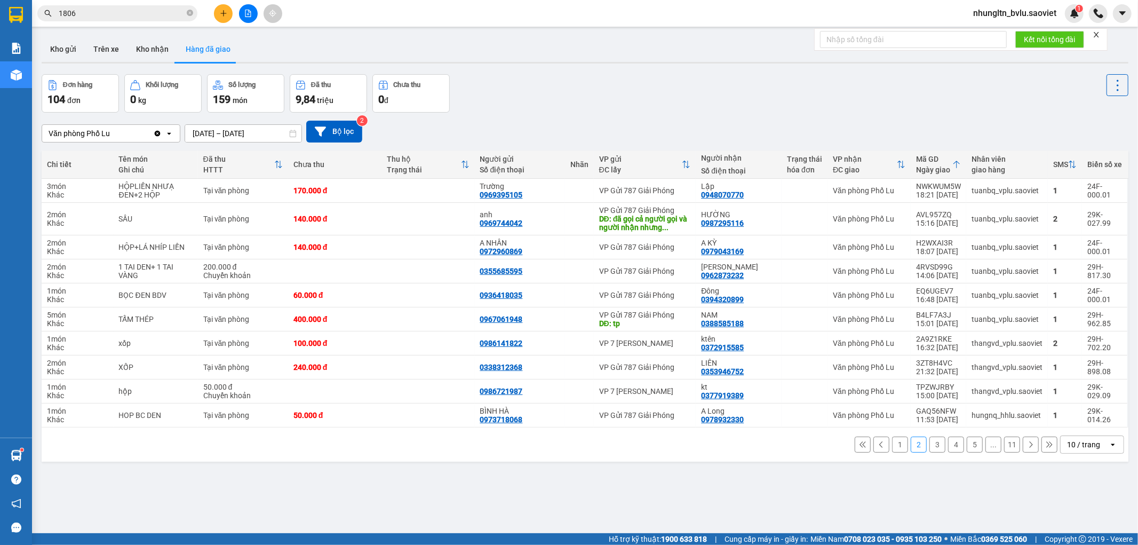
click at [252, 18] on button at bounding box center [248, 13] width 19 height 19
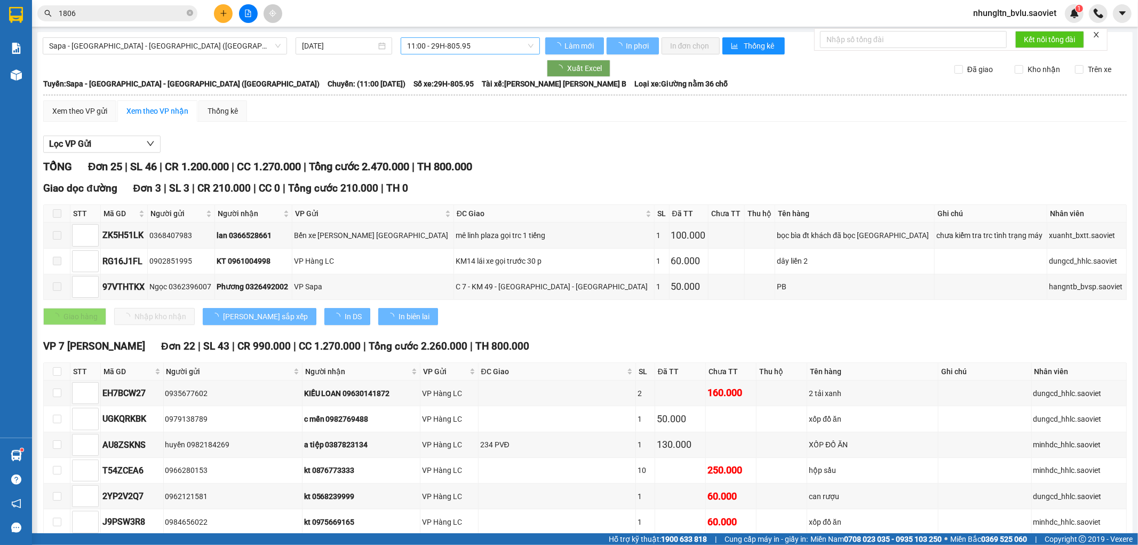
click at [461, 44] on span "11:00 - 29H-805.95" at bounding box center [470, 46] width 126 height 16
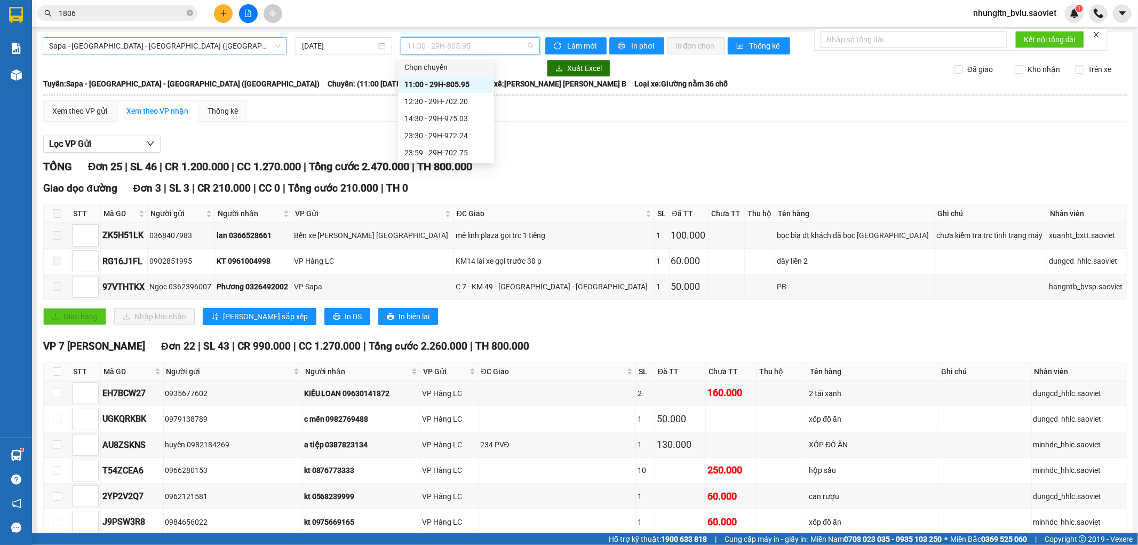
click at [183, 48] on span "Sapa - [GEOGRAPHIC_DATA] - [GEOGRAPHIC_DATA] ([GEOGRAPHIC_DATA])" at bounding box center [165, 46] width 232 height 16
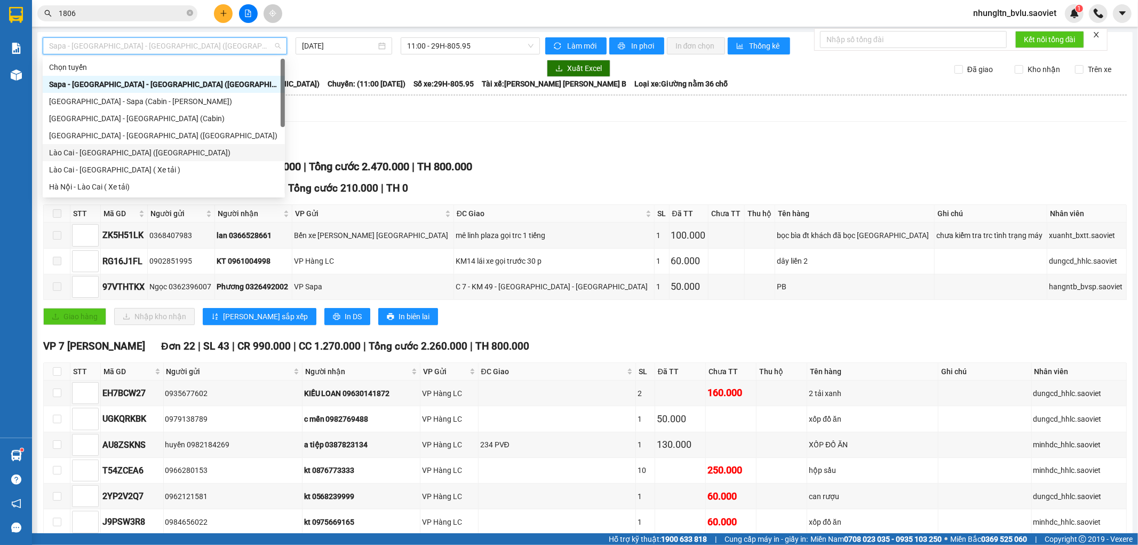
scroll to position [85, 0]
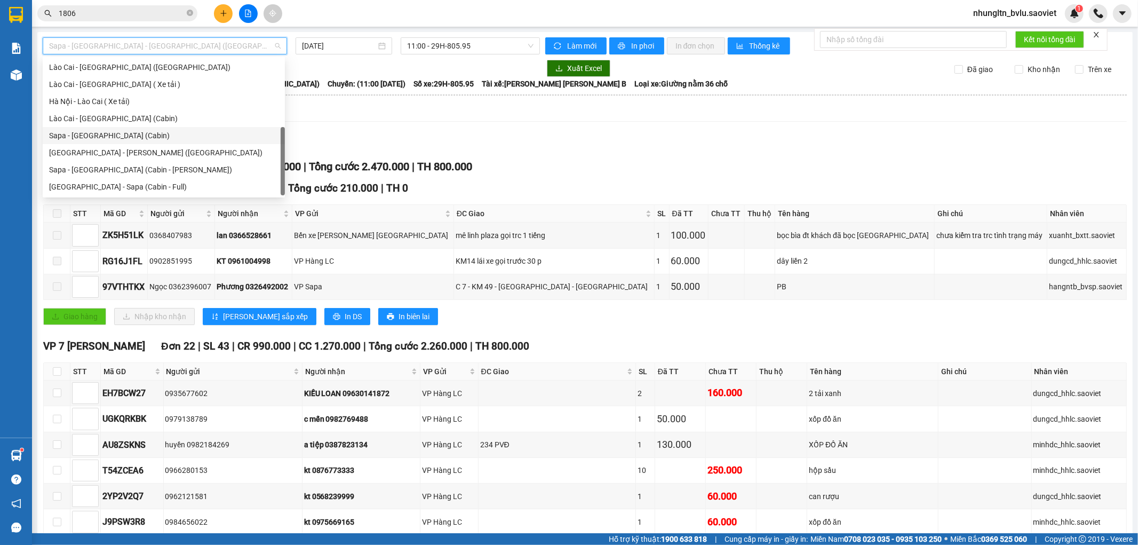
click at [124, 136] on div "Sapa - [GEOGRAPHIC_DATA] (Cabin)" at bounding box center [163, 136] width 229 height 12
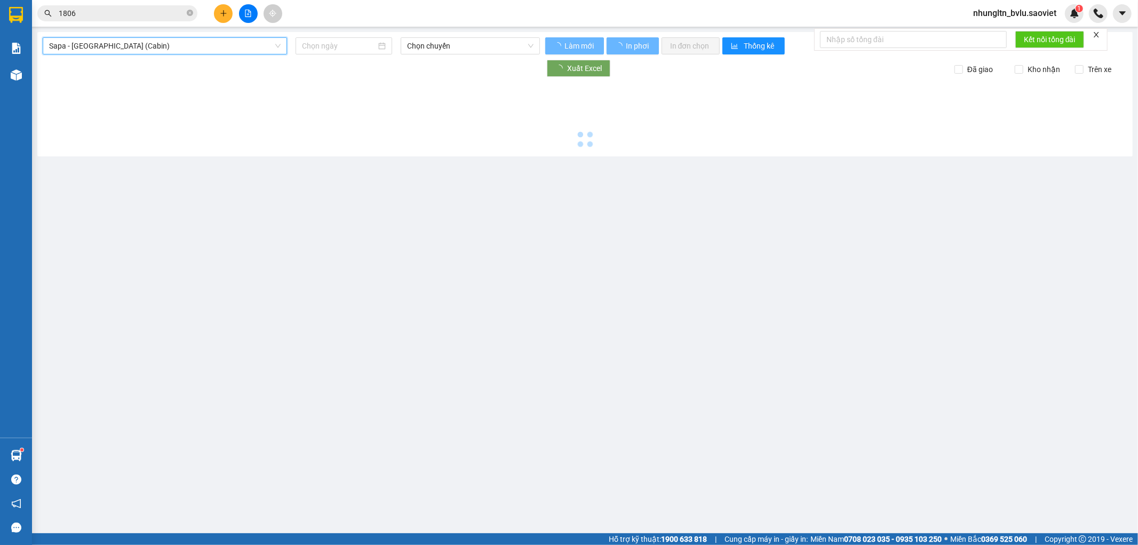
type input "[DATE]"
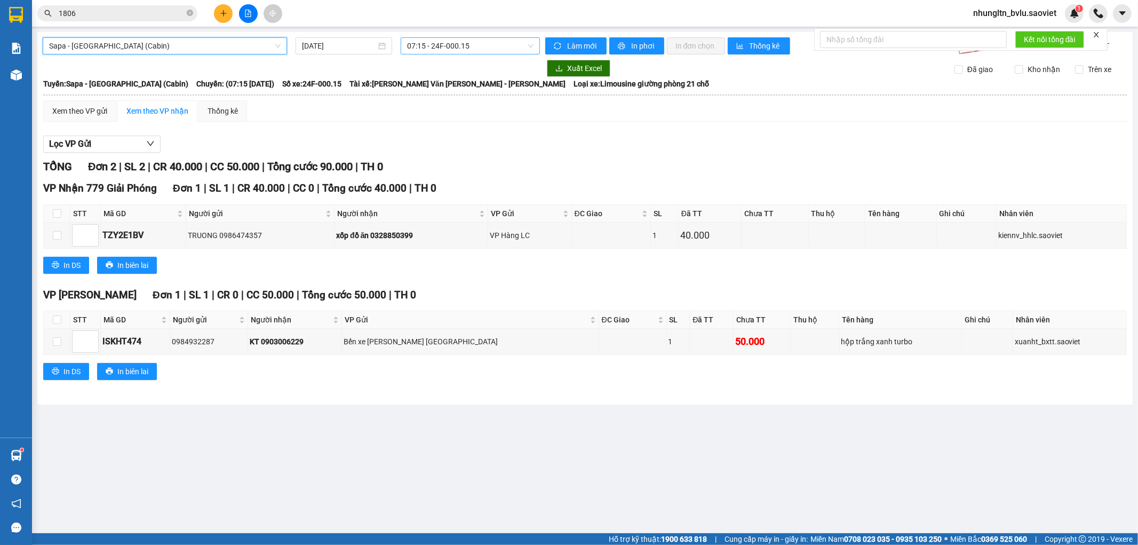
click at [493, 45] on span "07:15 - 24F-000.15" at bounding box center [470, 46] width 126 height 16
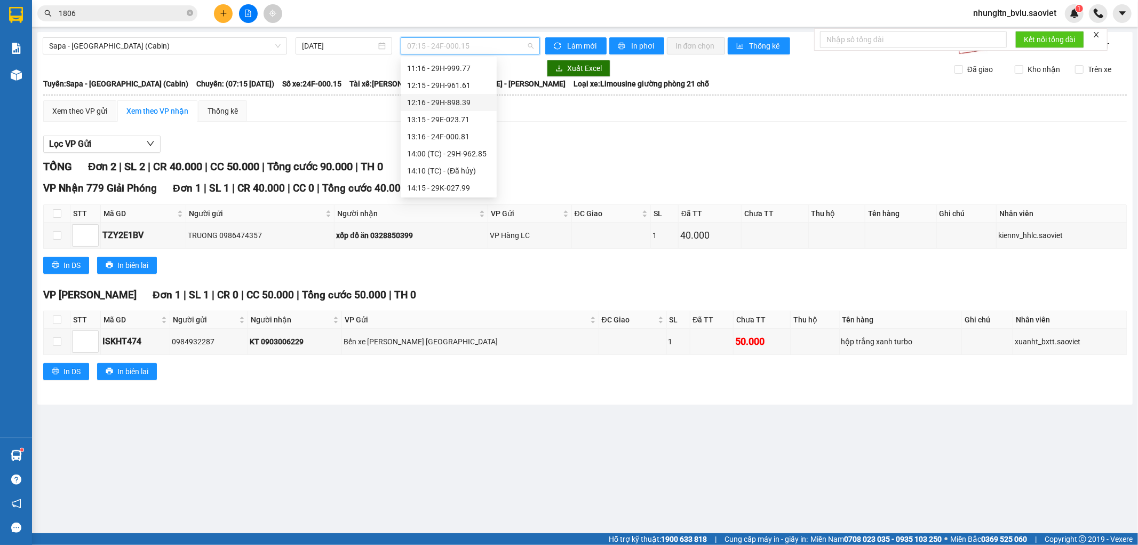
scroll to position [59, 0]
click at [470, 97] on div "10:16 - 29F-031.83" at bounding box center [448, 94] width 83 height 12
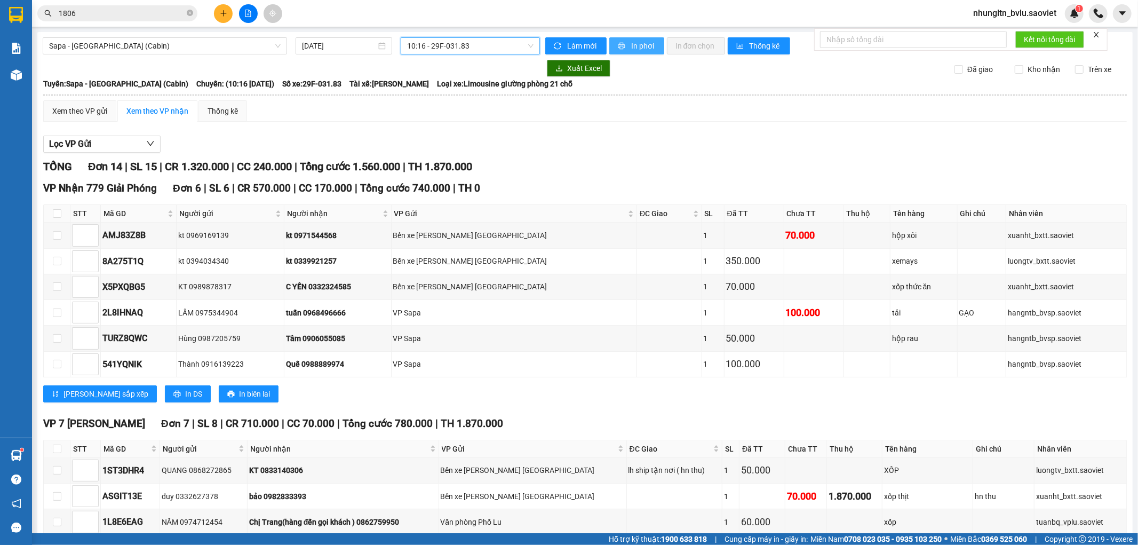
click at [637, 41] on span "In phơi" at bounding box center [643, 46] width 25 height 12
click at [641, 45] on span "In phơi" at bounding box center [643, 46] width 25 height 12
